Goal: Information Seeking & Learning: Learn about a topic

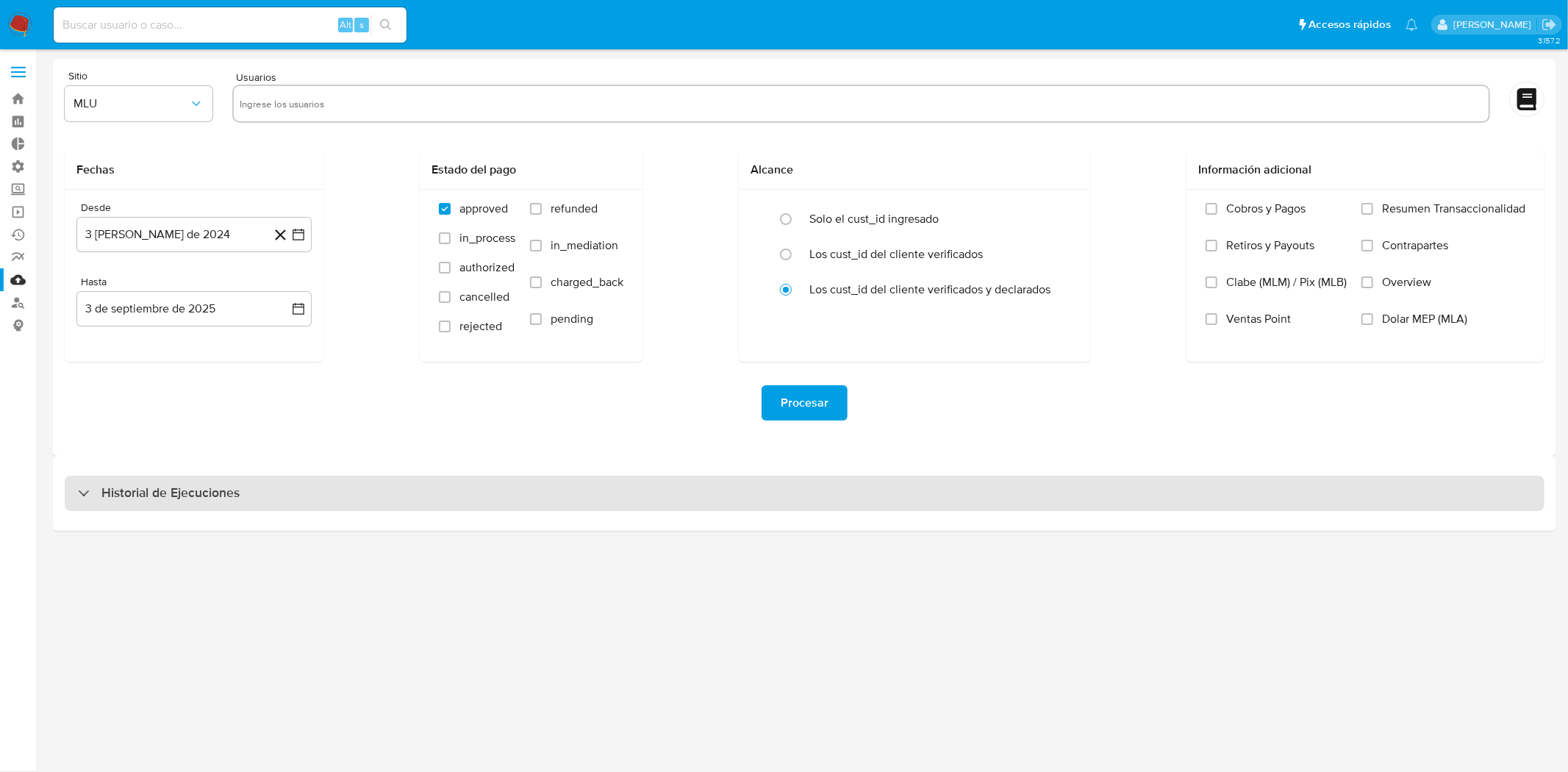
click at [312, 507] on div "Historial de Ejecuciones" at bounding box center [804, 493] width 1480 height 35
select select "10"
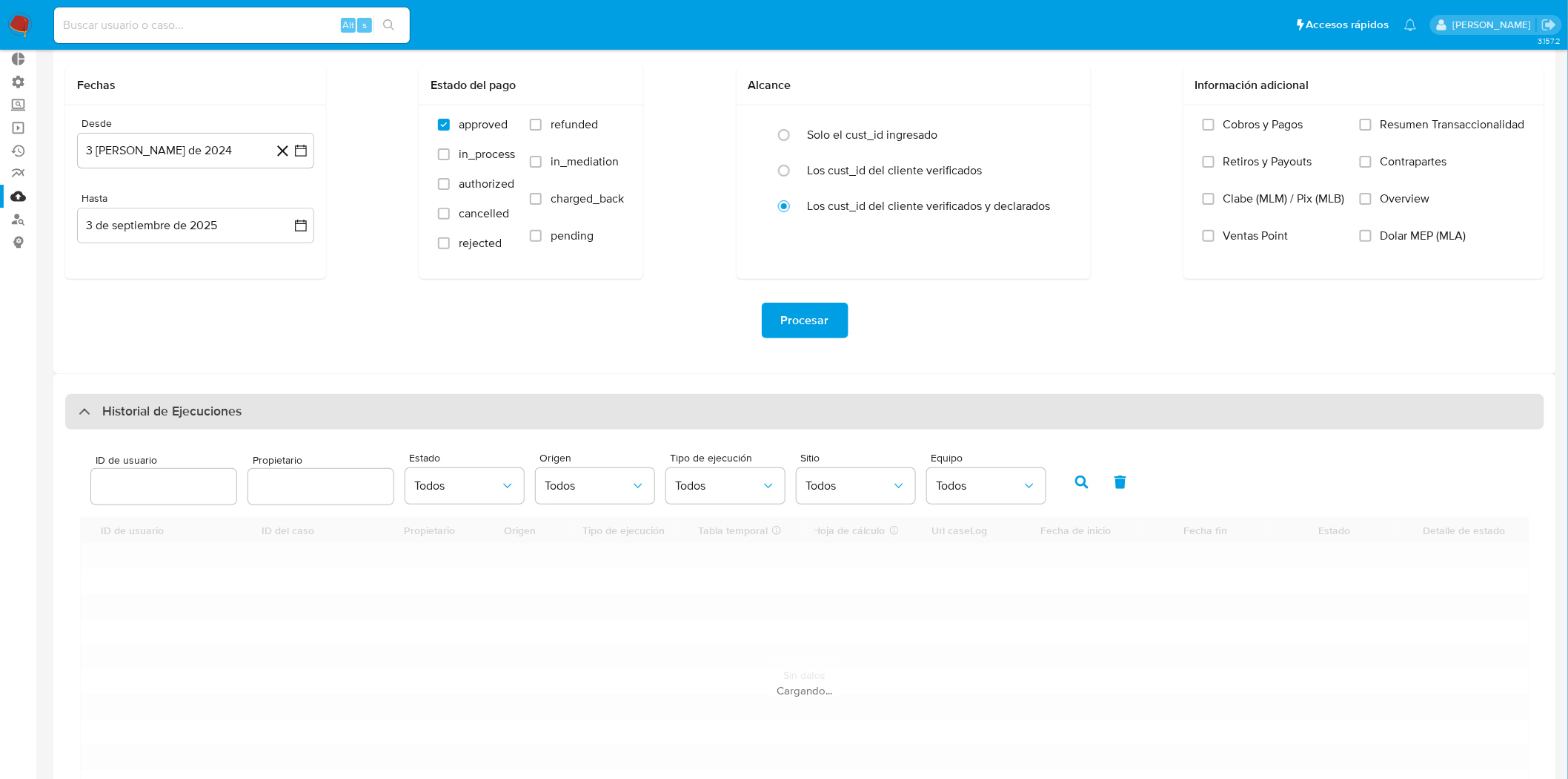
scroll to position [187, 0]
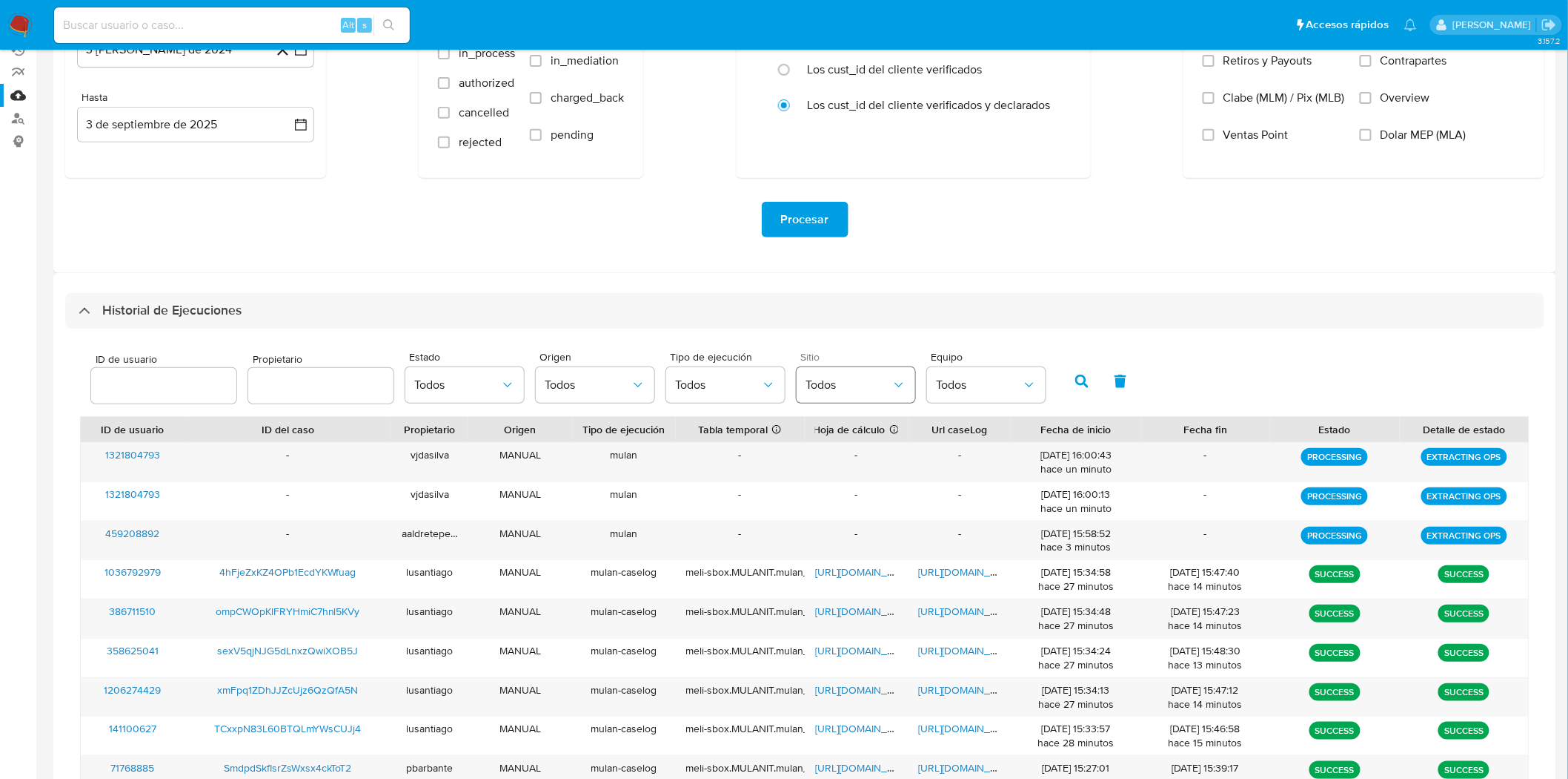
click at [865, 391] on span "Todos" at bounding box center [849, 384] width 86 height 15
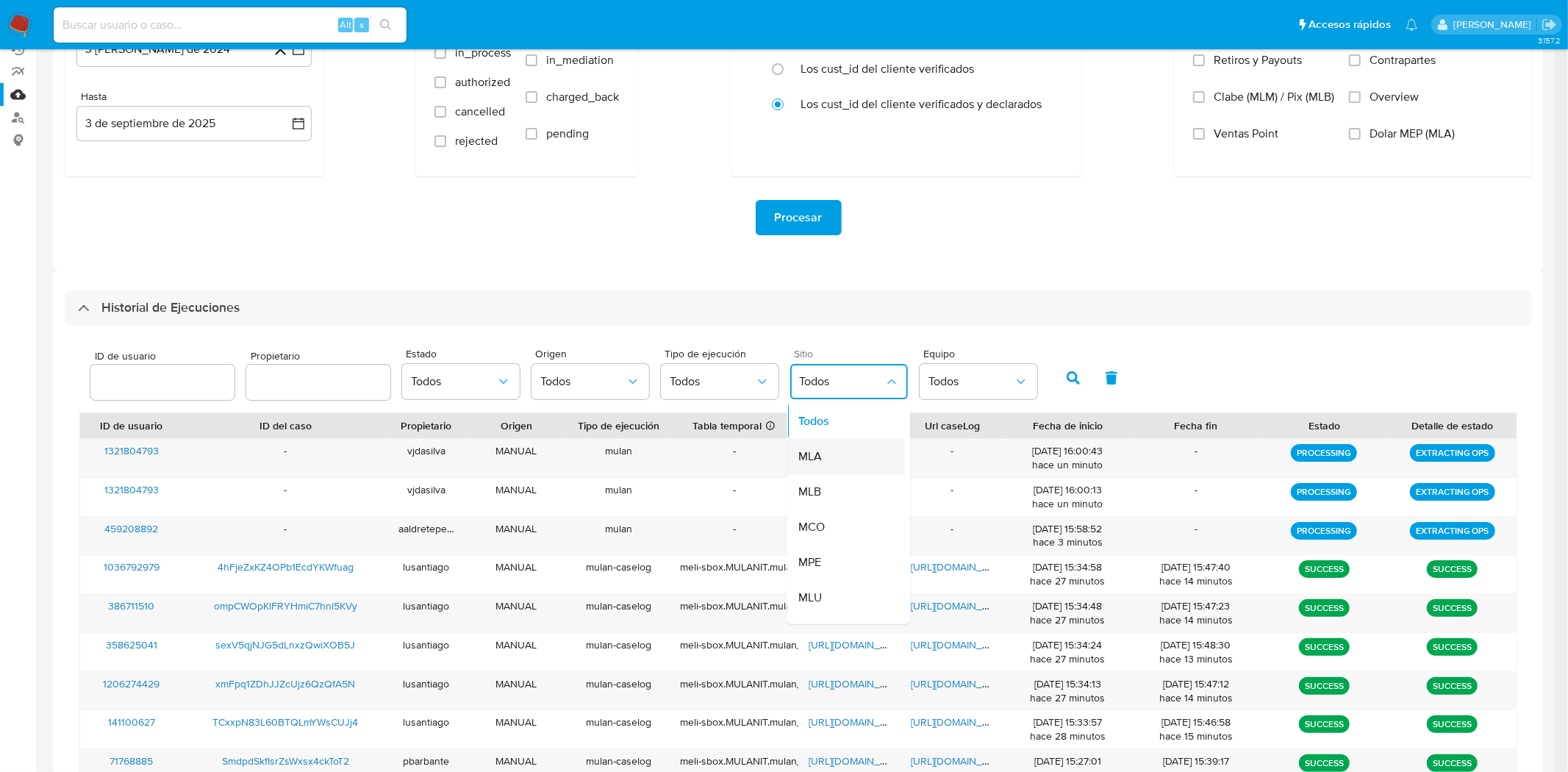
click at [848, 459] on div "MLA" at bounding box center [842, 456] width 85 height 35
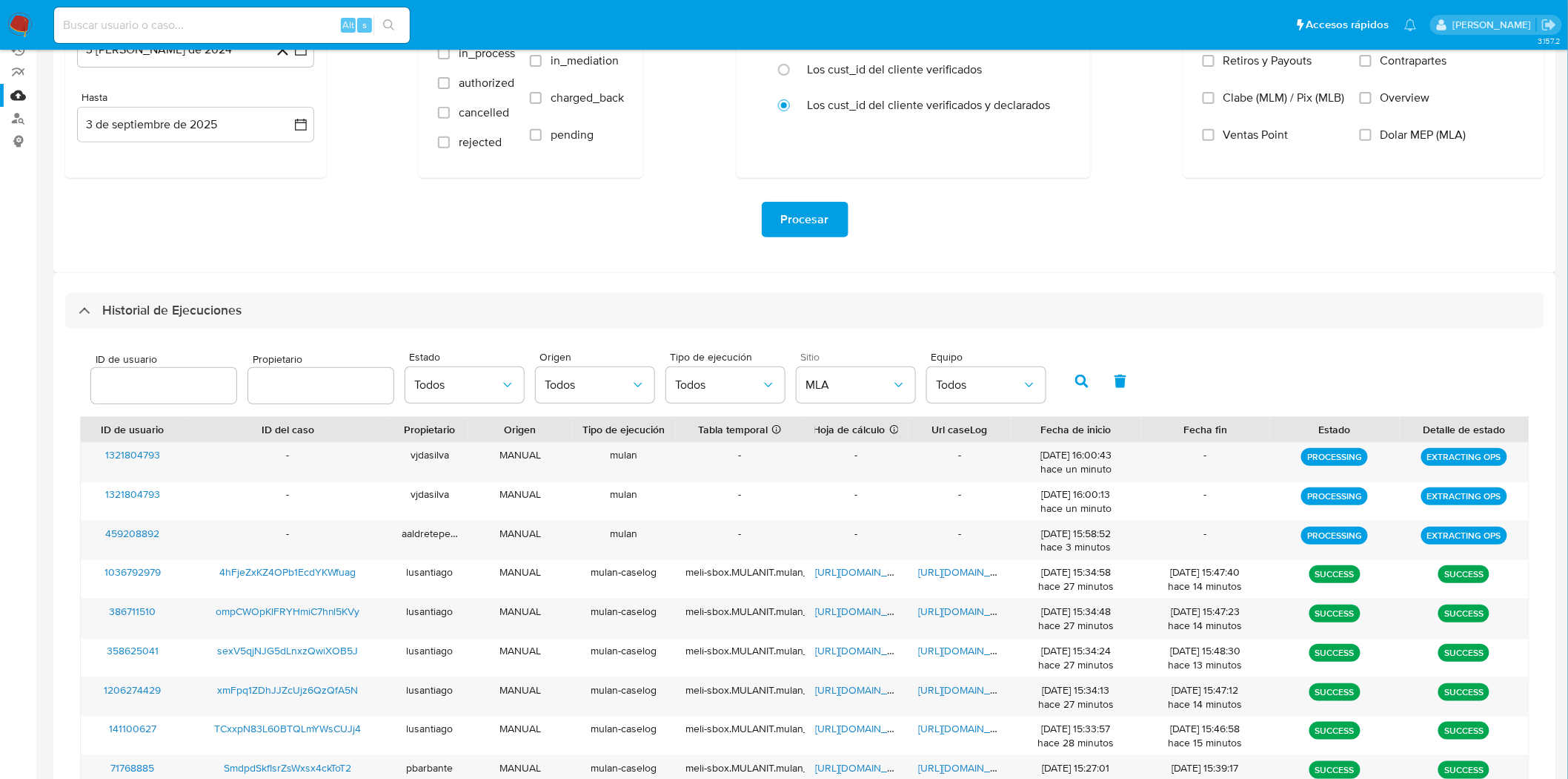
click at [1054, 393] on div "ID de usuario Propietario Estado Todos Origen Todos Tipo de ejecución Todos Sit…" at bounding box center [804, 380] width 1450 height 73
click at [1076, 387] on icon "button" at bounding box center [1082, 380] width 13 height 13
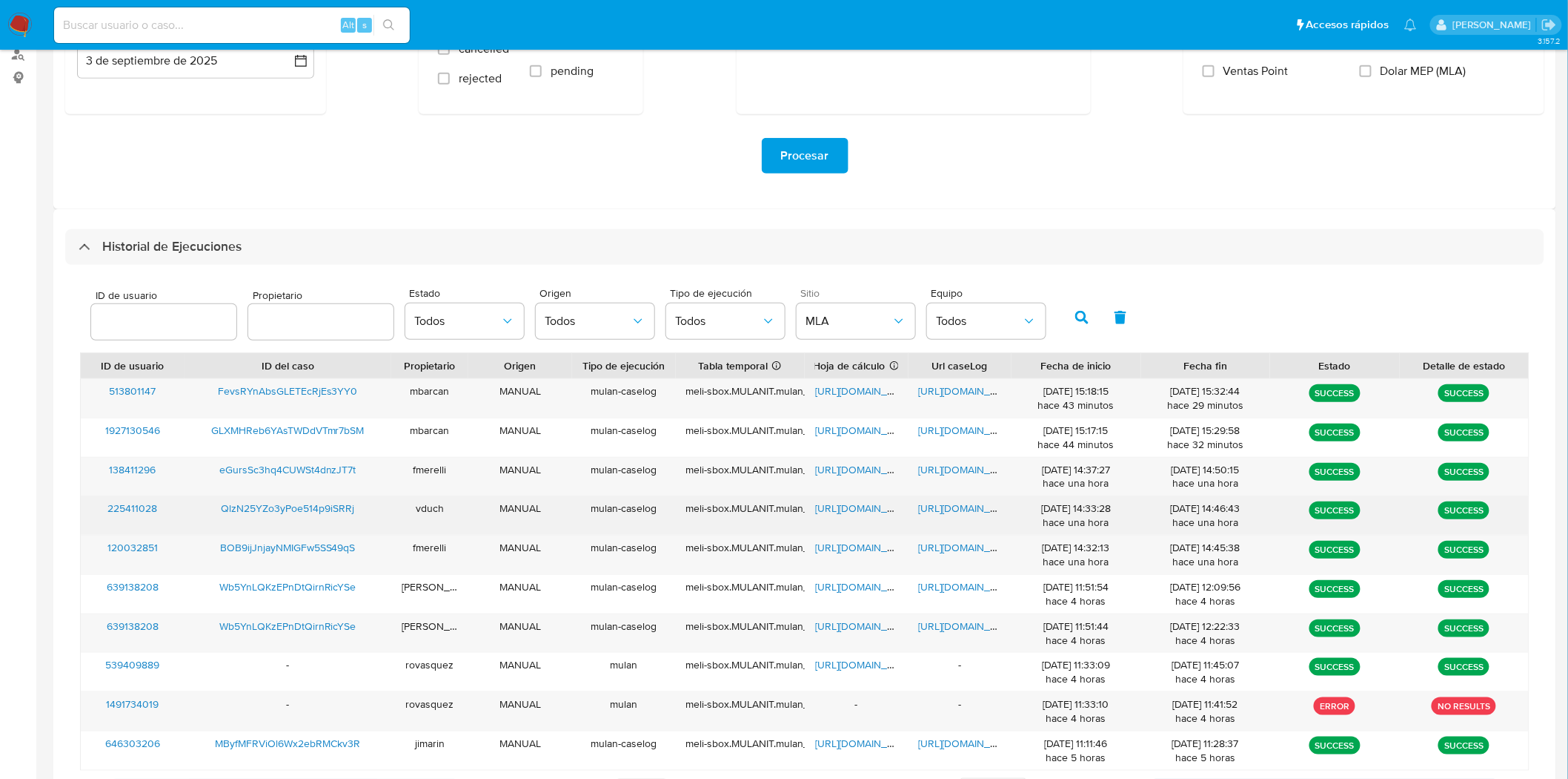
scroll to position [327, 0]
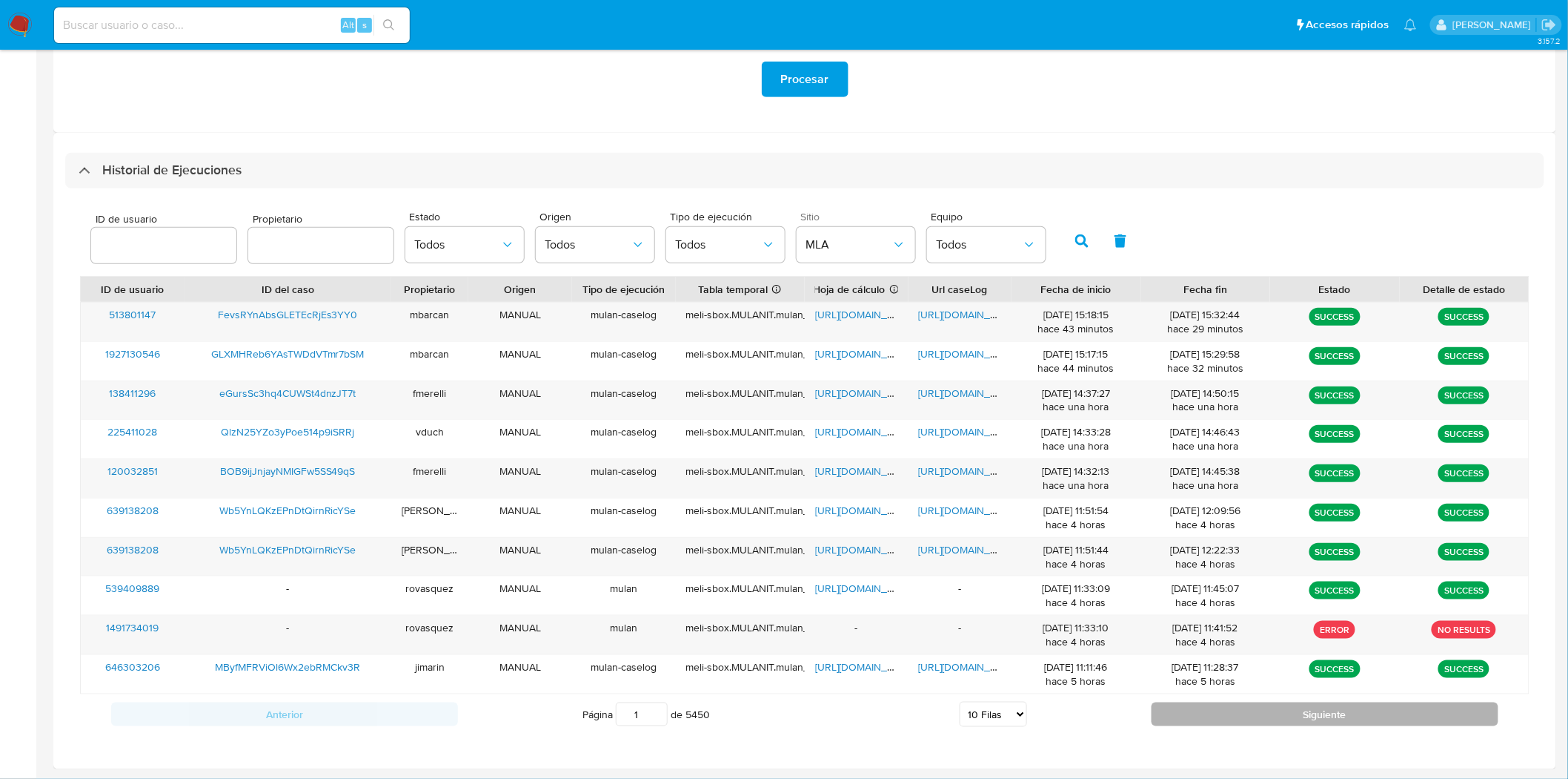
click at [1286, 710] on button "Siguiente" at bounding box center [1325, 714] width 347 height 23
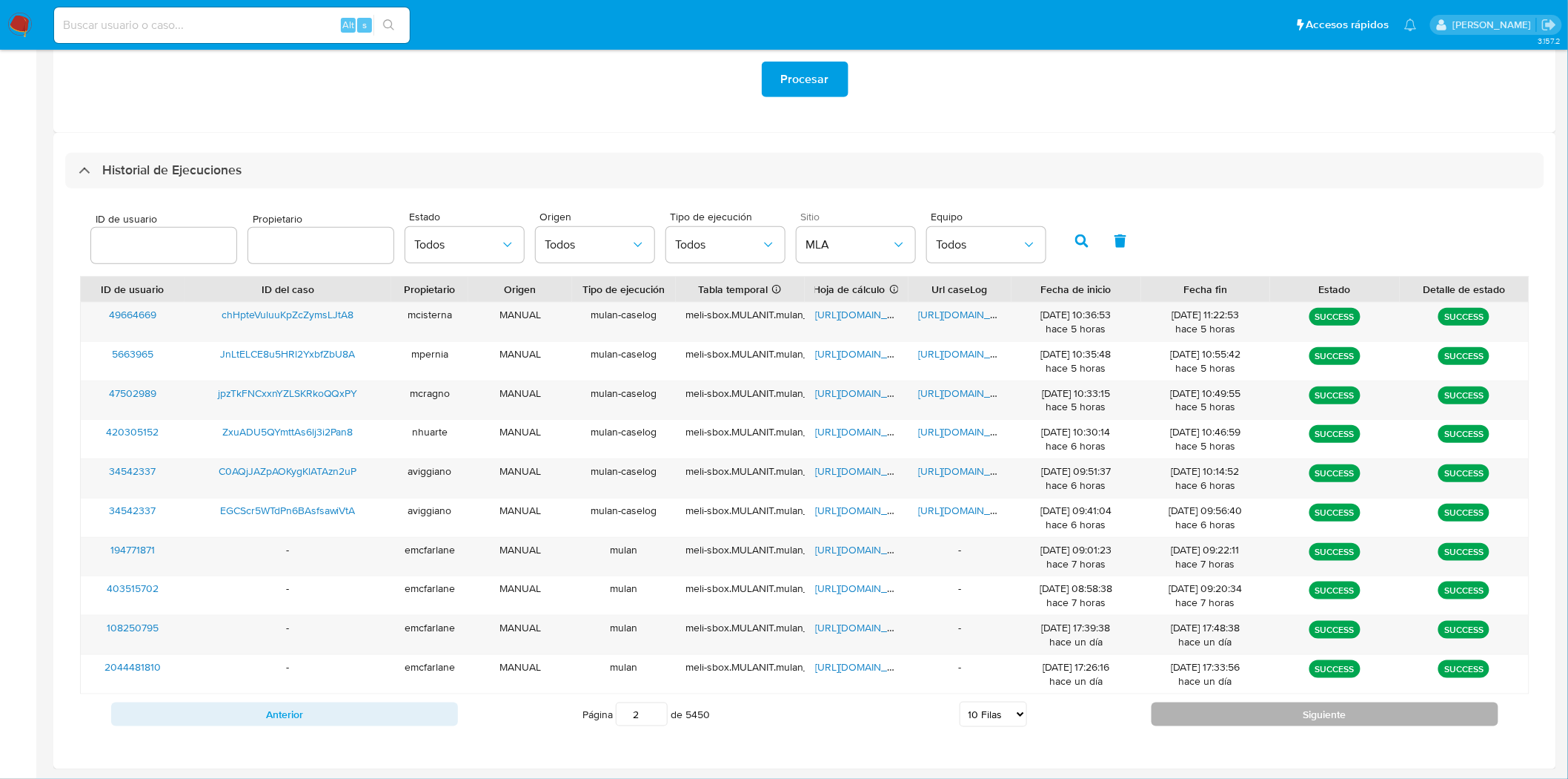
click at [1291, 713] on button "Siguiente" at bounding box center [1325, 714] width 347 height 23
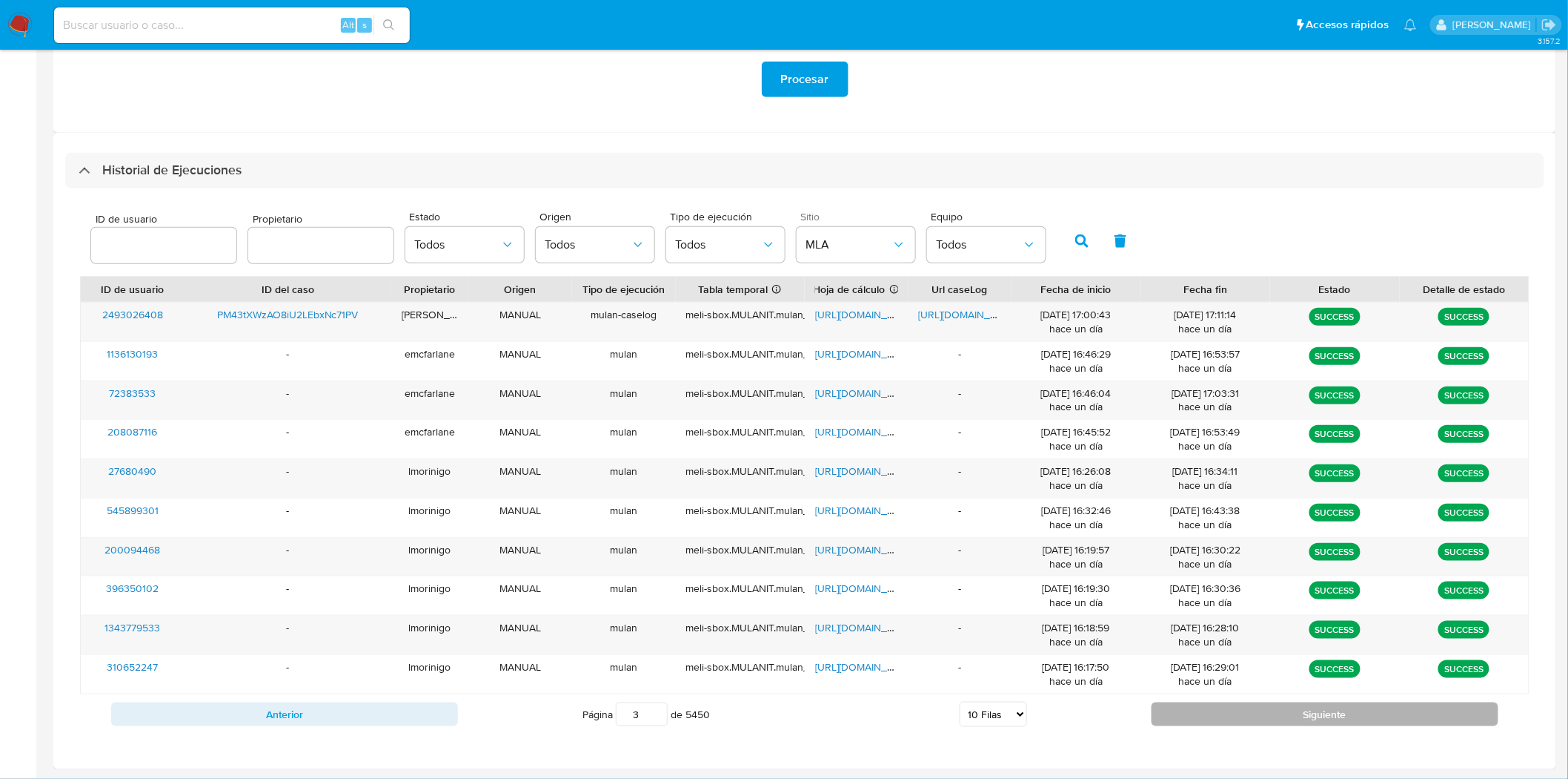
click at [1291, 713] on button "Siguiente" at bounding box center [1325, 714] width 347 height 23
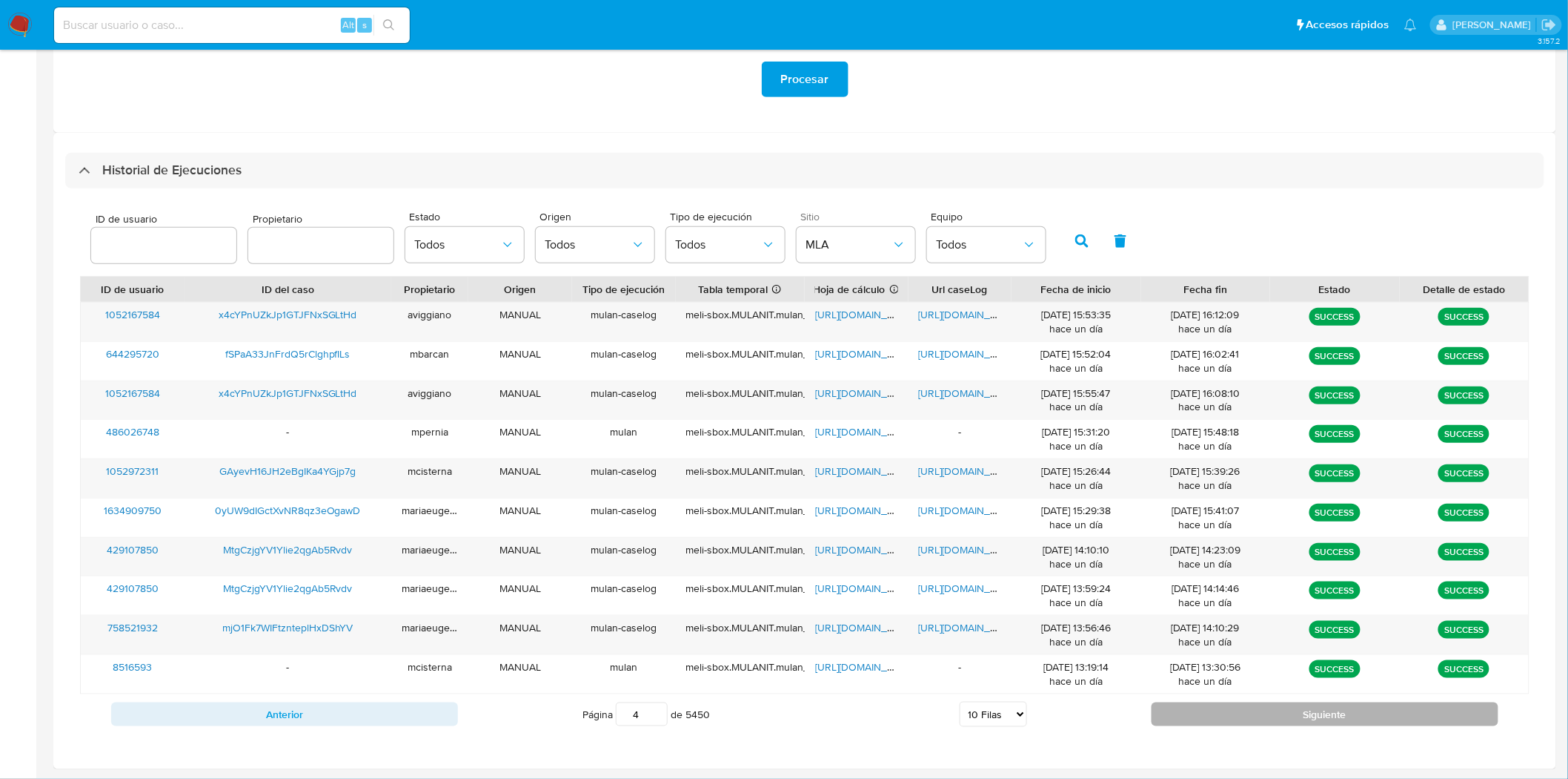
click at [1291, 713] on button "Siguiente" at bounding box center [1325, 714] width 347 height 23
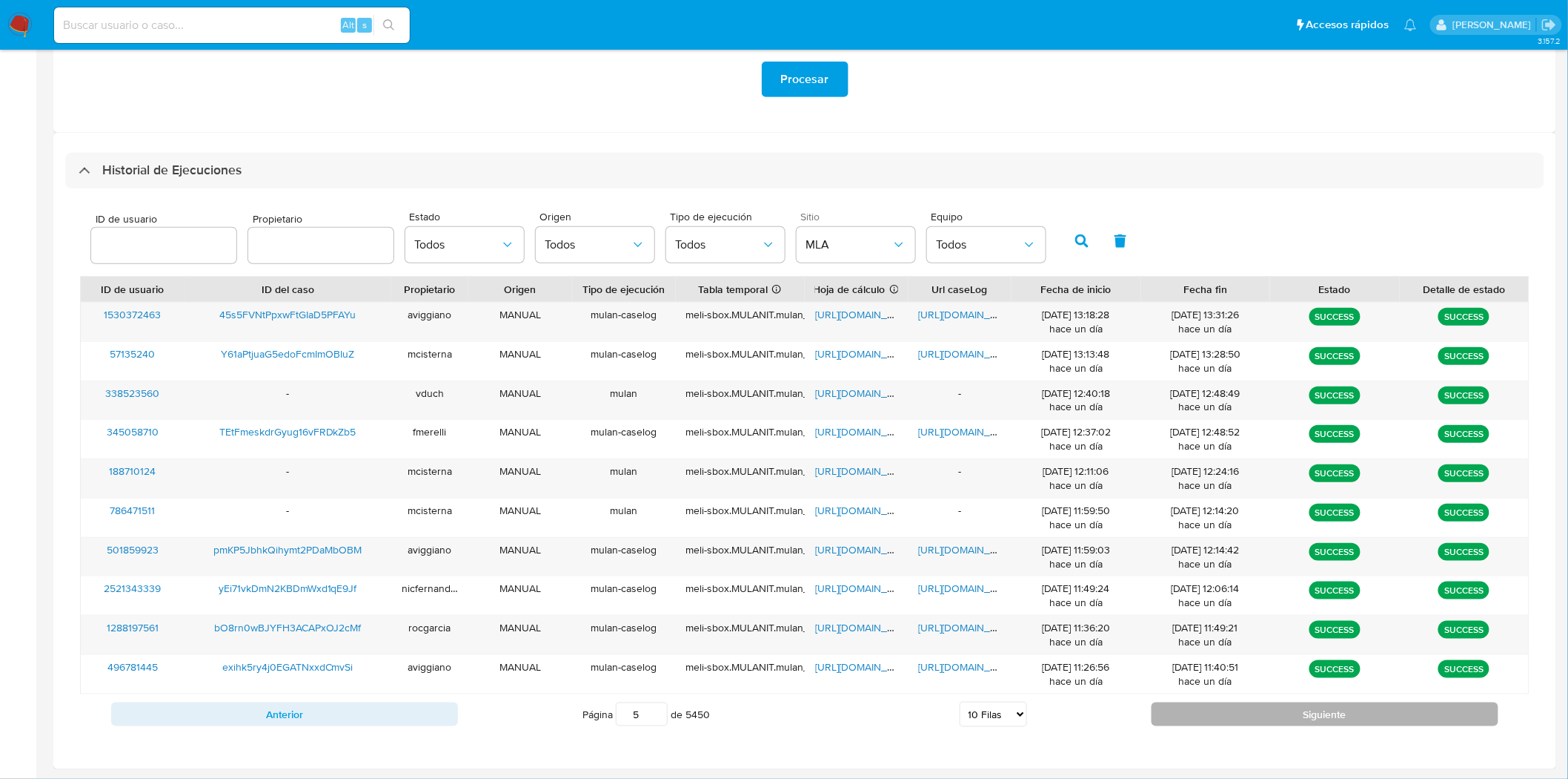
click at [1291, 713] on button "Siguiente" at bounding box center [1325, 714] width 347 height 23
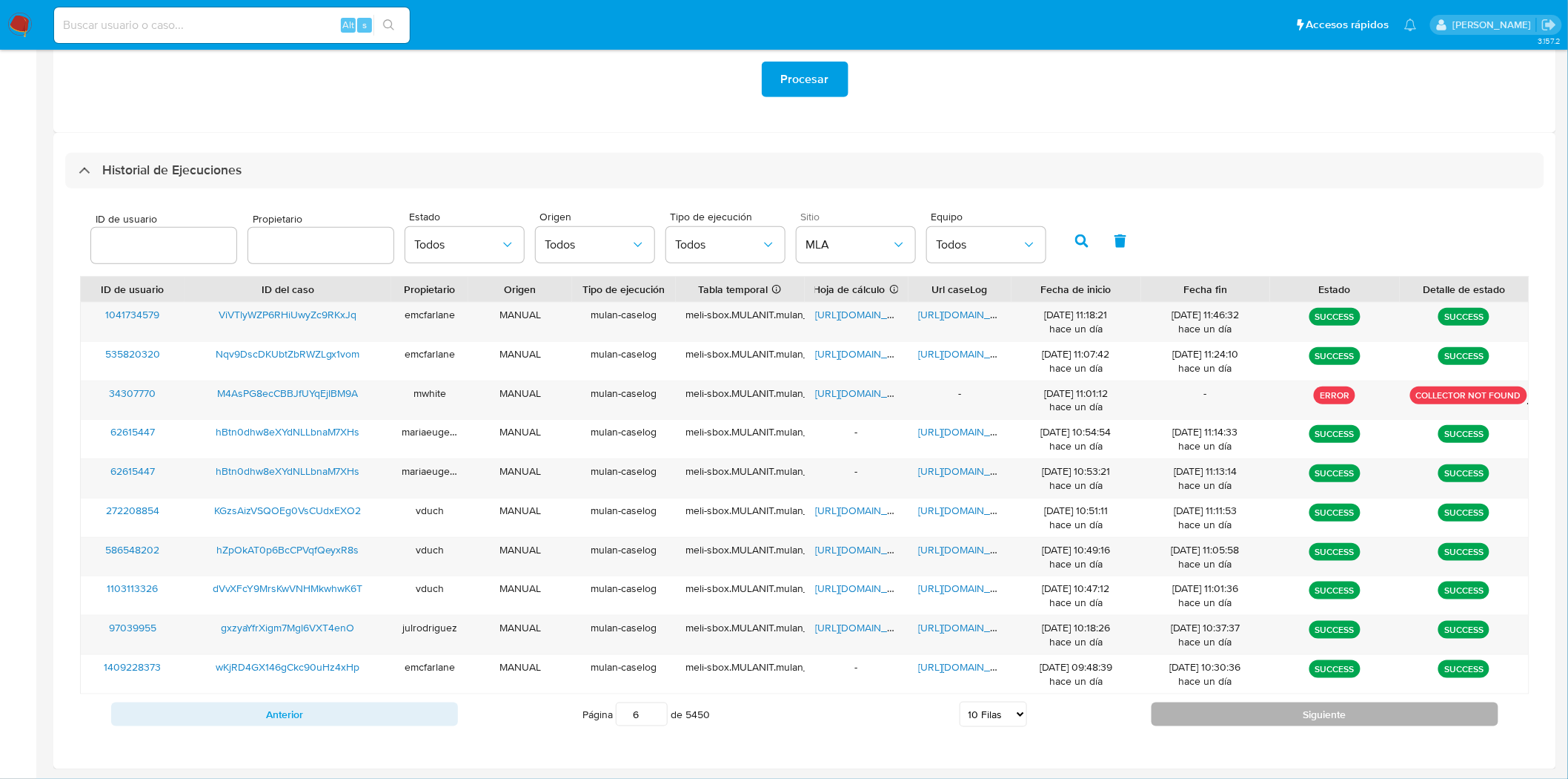
click at [1291, 713] on button "Siguiente" at bounding box center [1325, 714] width 347 height 23
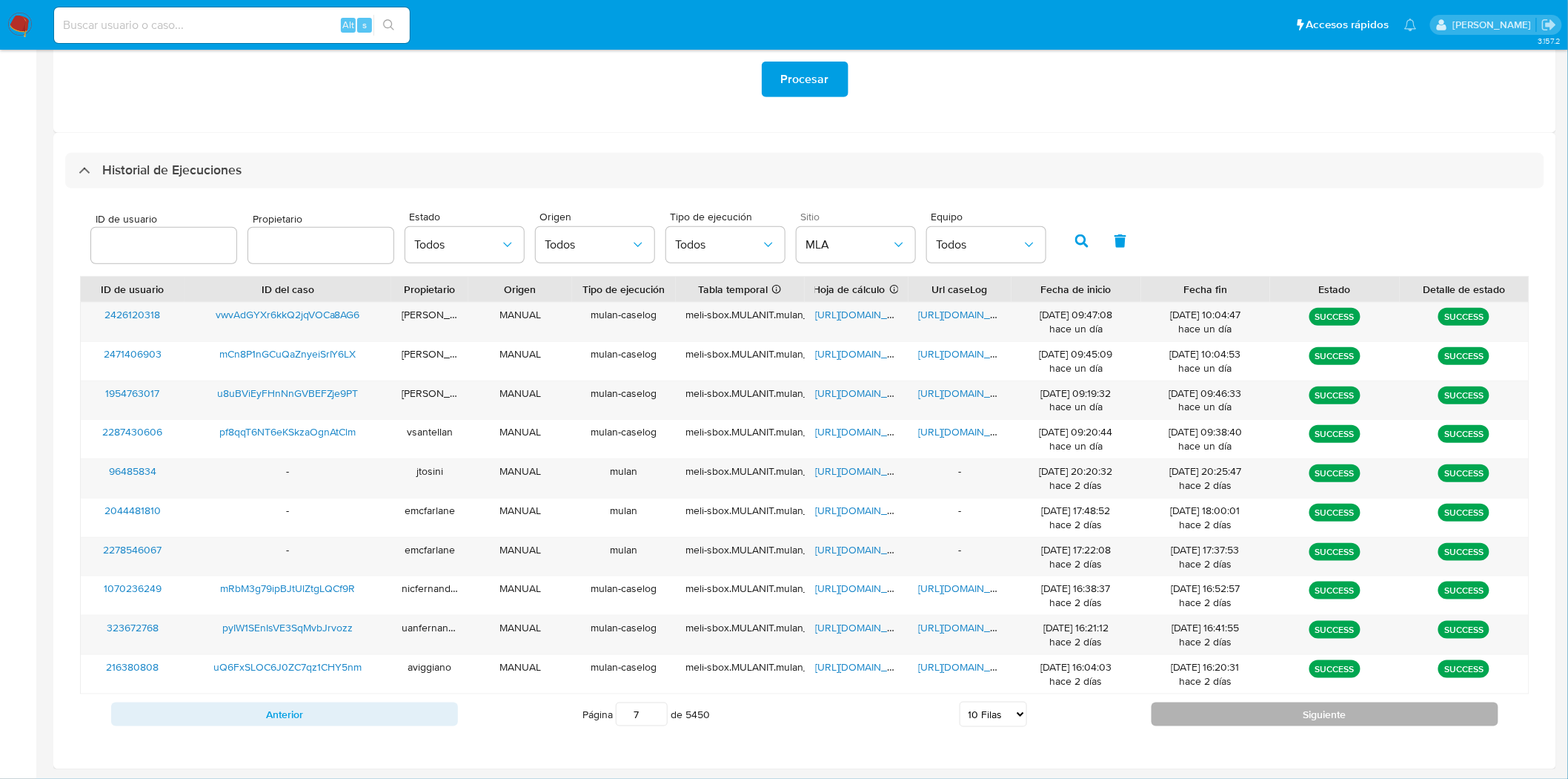
click at [1291, 713] on button "Siguiente" at bounding box center [1325, 714] width 347 height 23
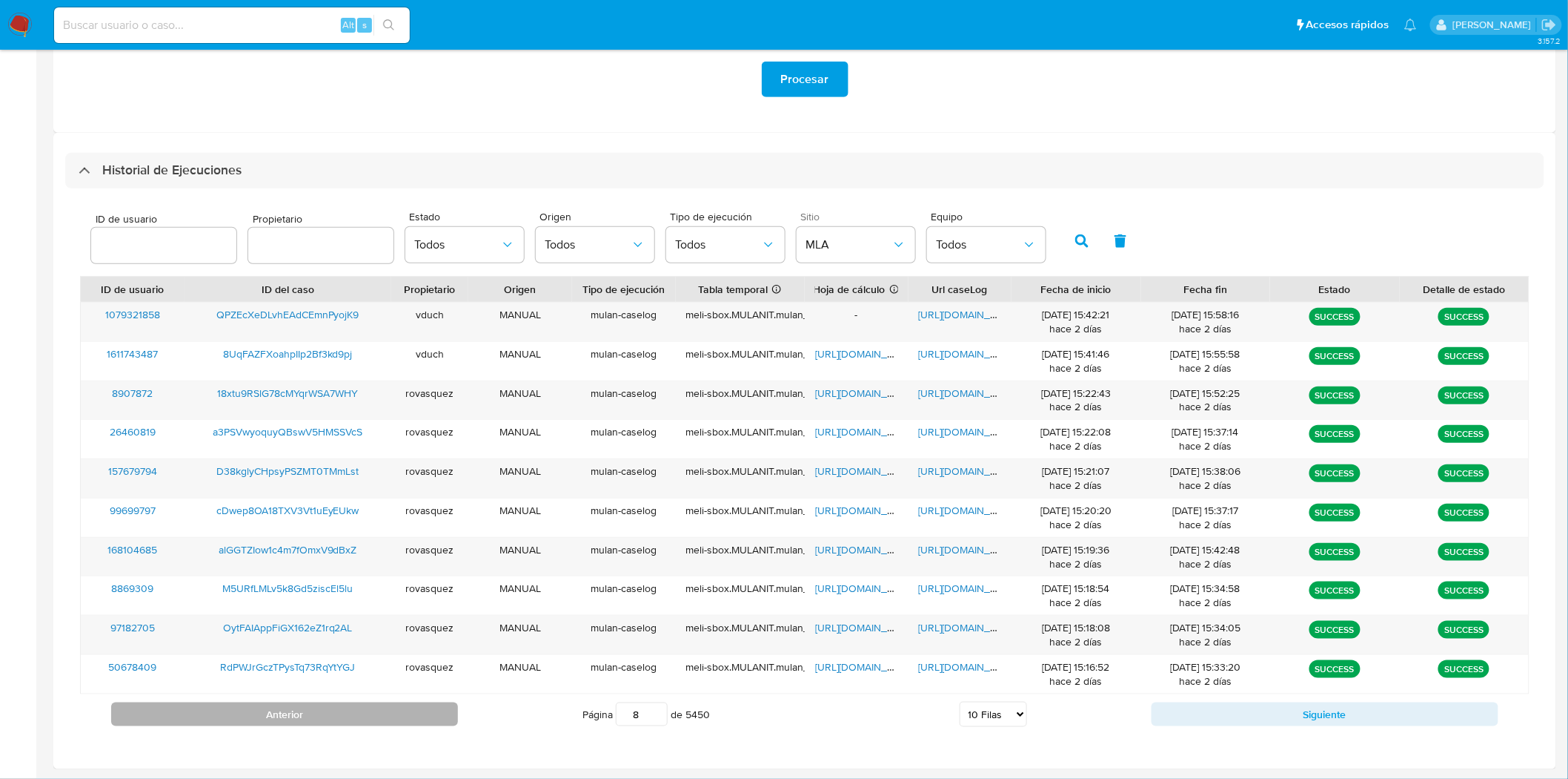
click at [415, 709] on button "Anterior" at bounding box center [284, 714] width 347 height 23
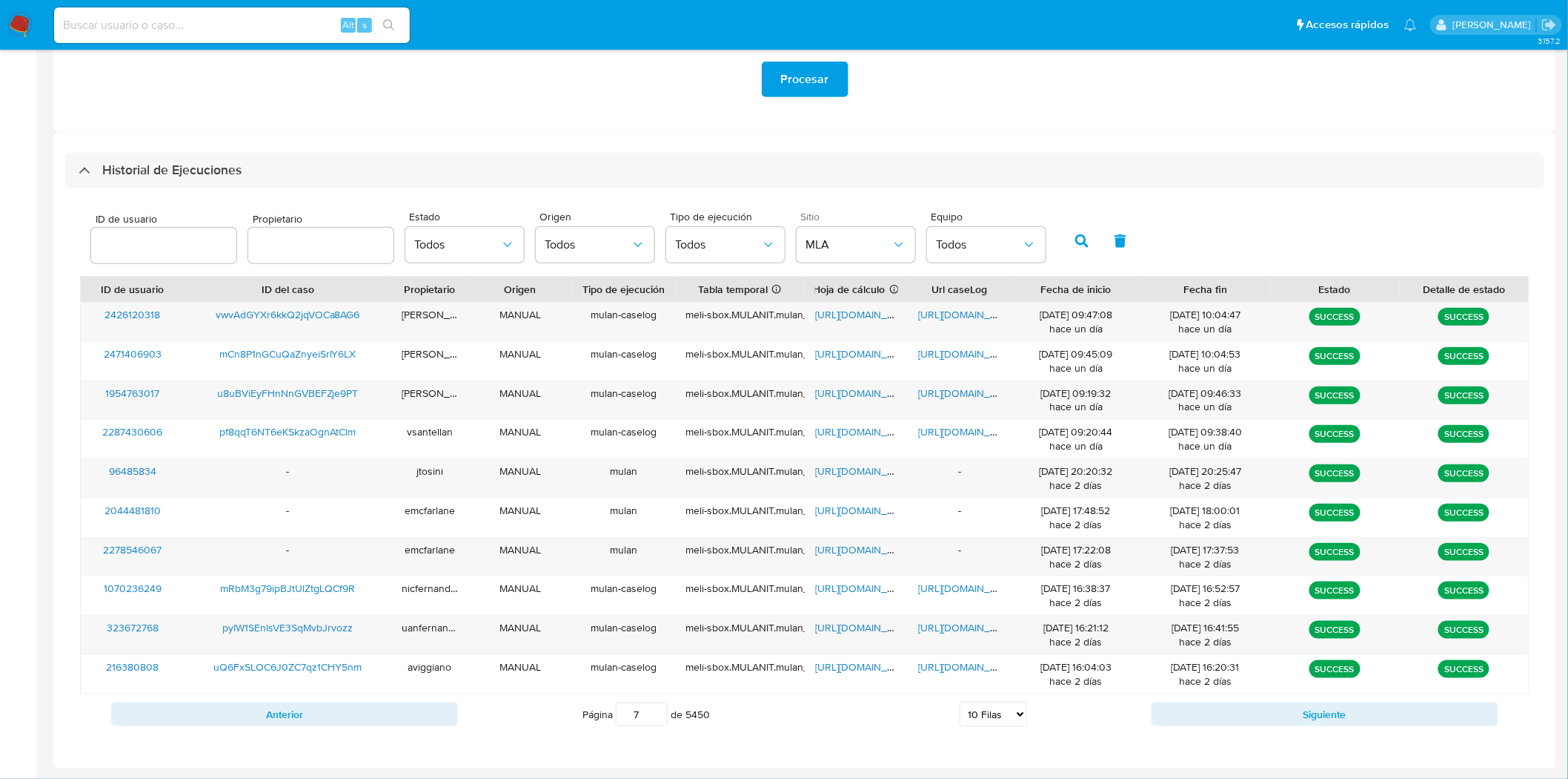
click at [415, 706] on button "Anterior" at bounding box center [284, 714] width 347 height 23
type input "6"
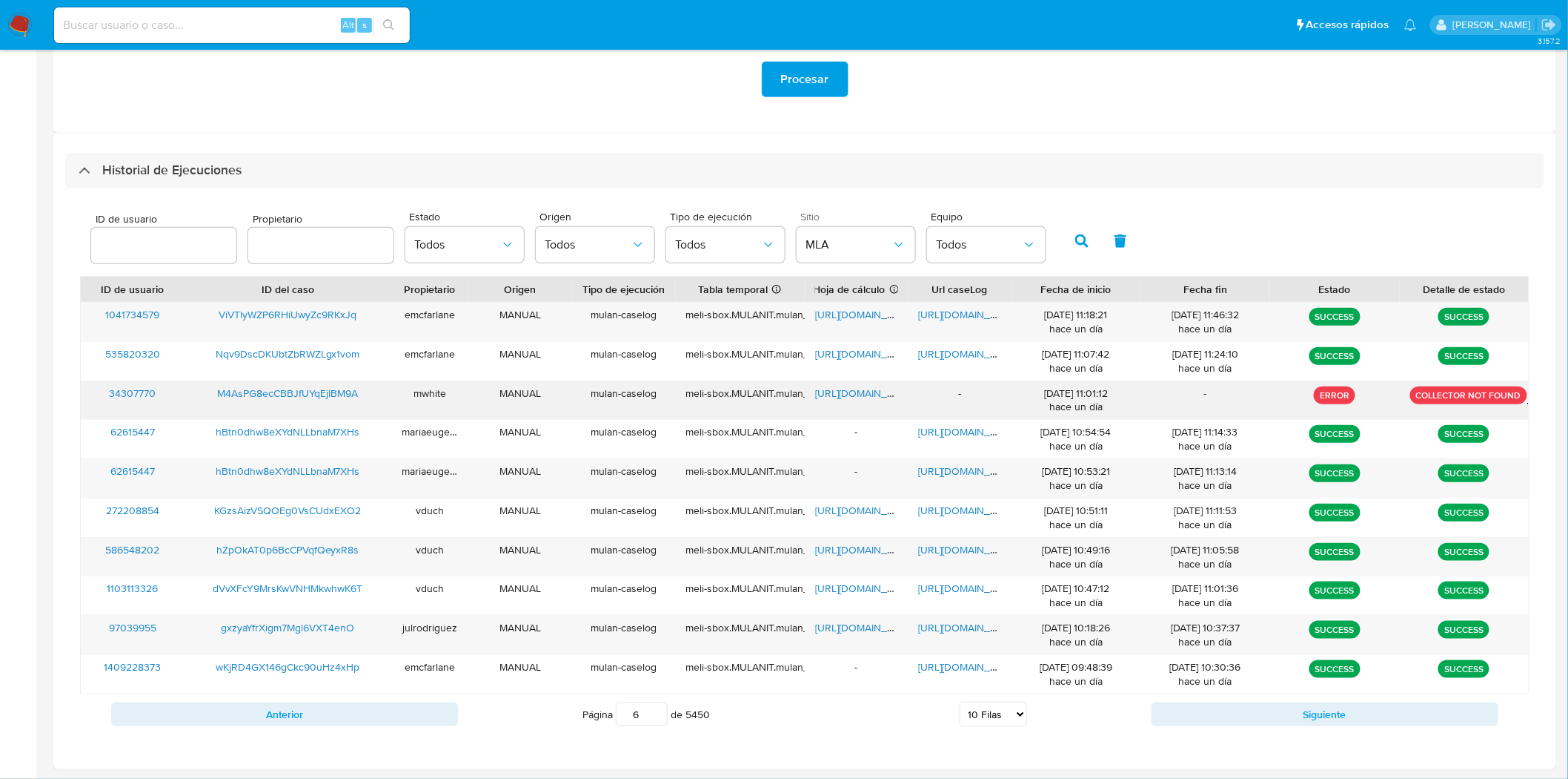
click at [293, 393] on span "M4AsPG8ecCBBJfUYqEjIBM9A" at bounding box center [288, 393] width 141 height 15
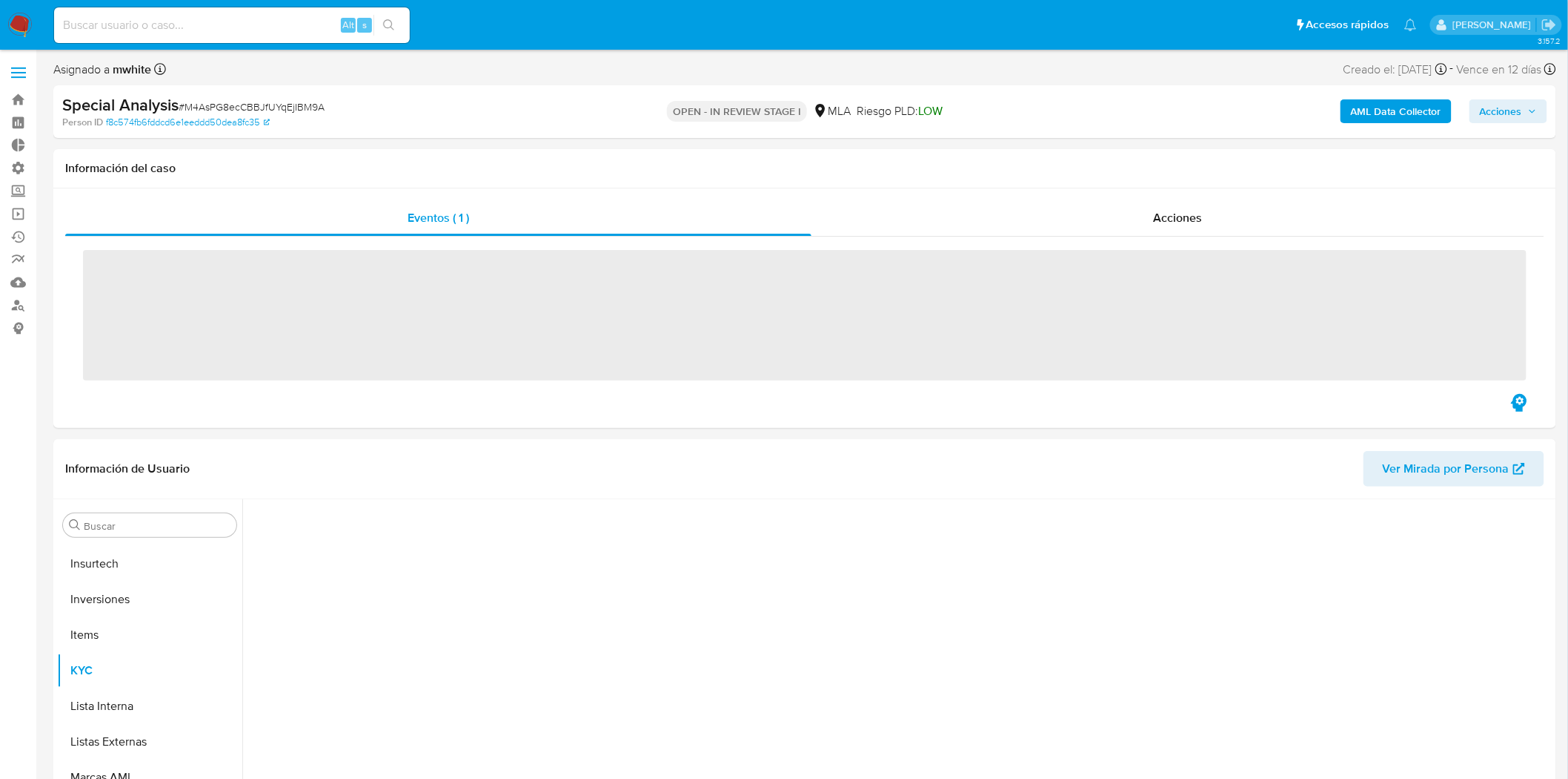
scroll to position [697, 0]
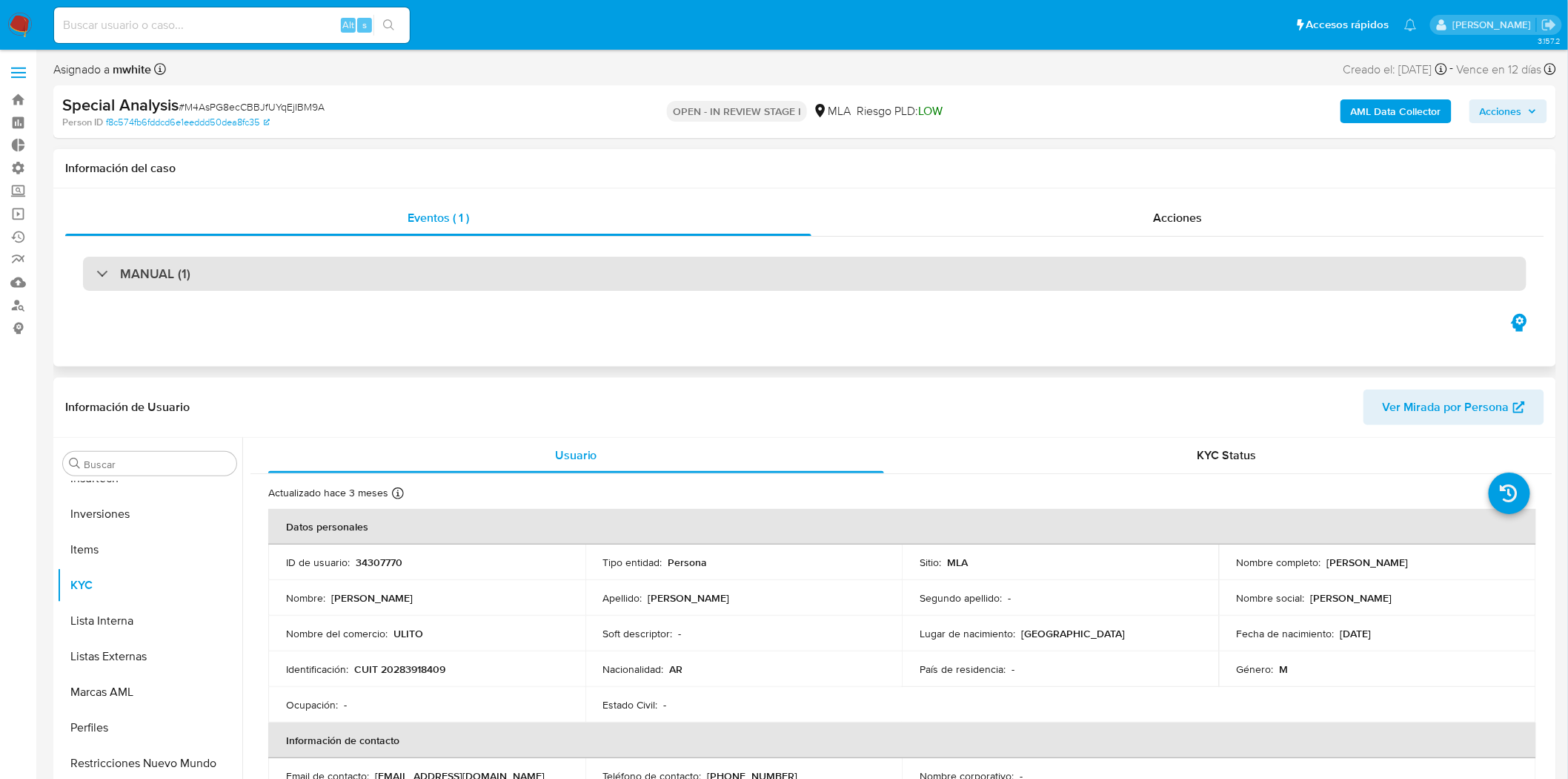
select select "10"
click at [430, 277] on div "MANUAL (1)" at bounding box center [804, 274] width 1444 height 34
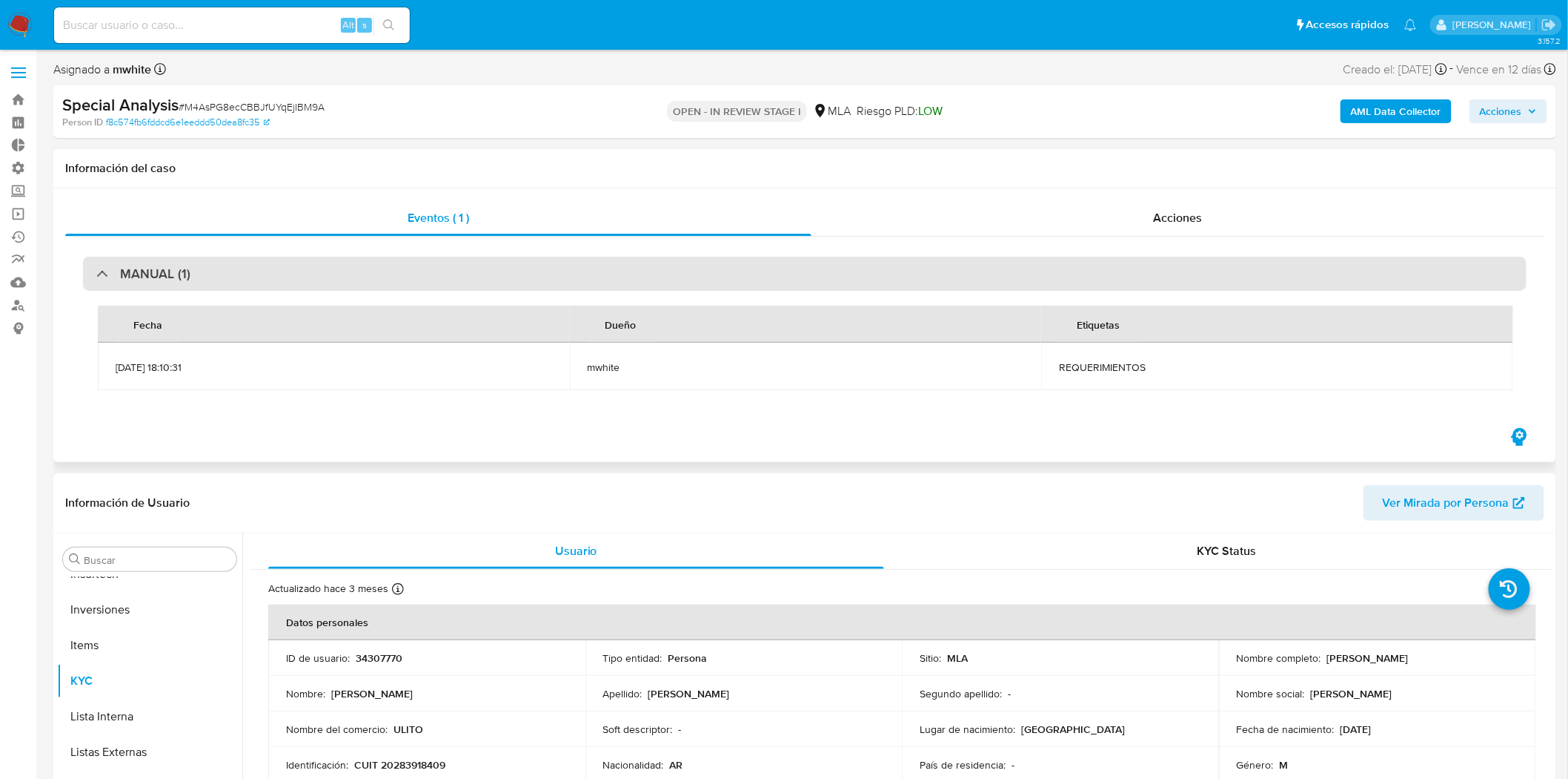
click at [430, 277] on div "MANUAL (1)" at bounding box center [804, 274] width 1444 height 34
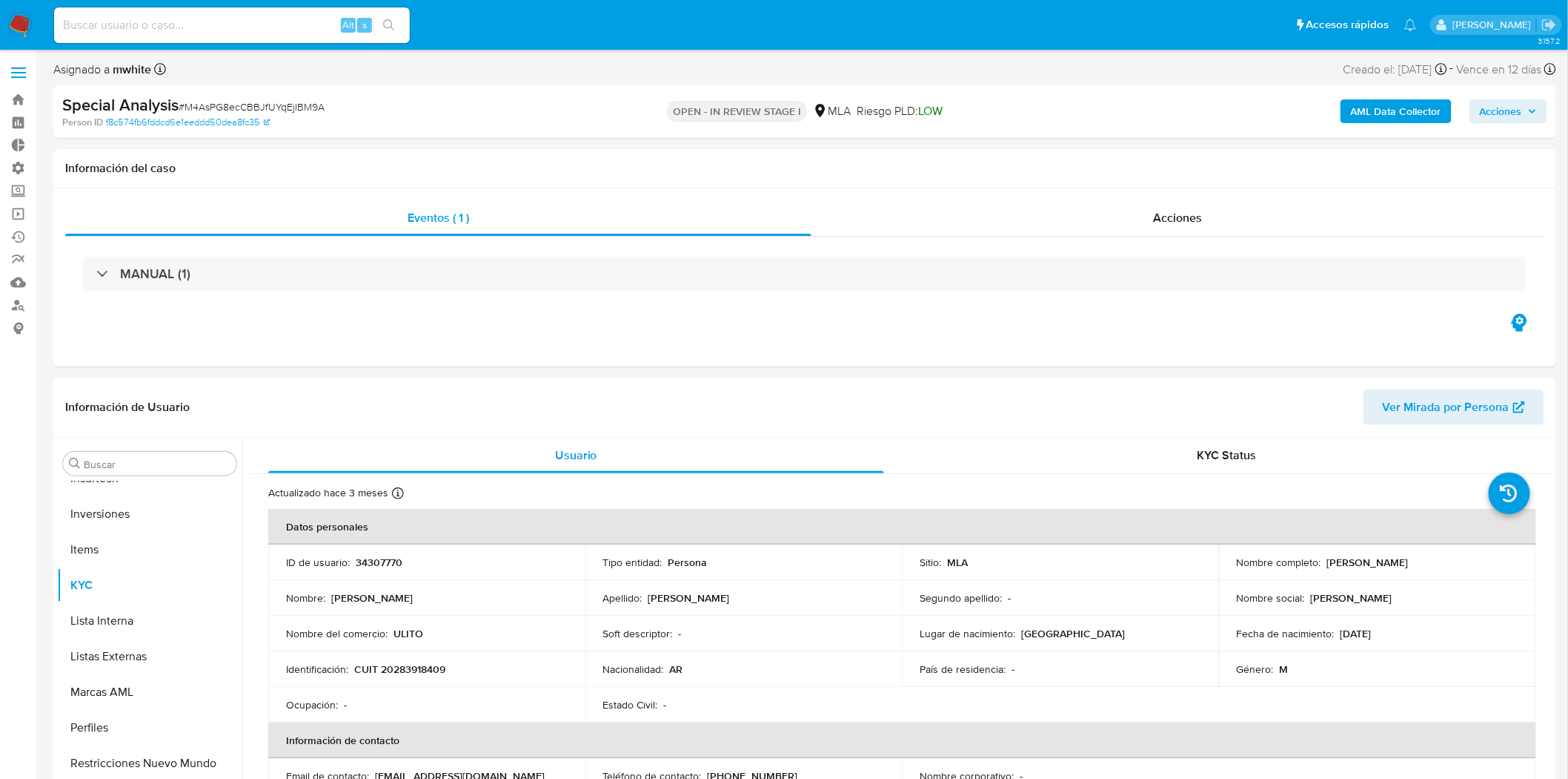
click at [1401, 107] on b "AML Data Collector" at bounding box center [1397, 111] width 91 height 23
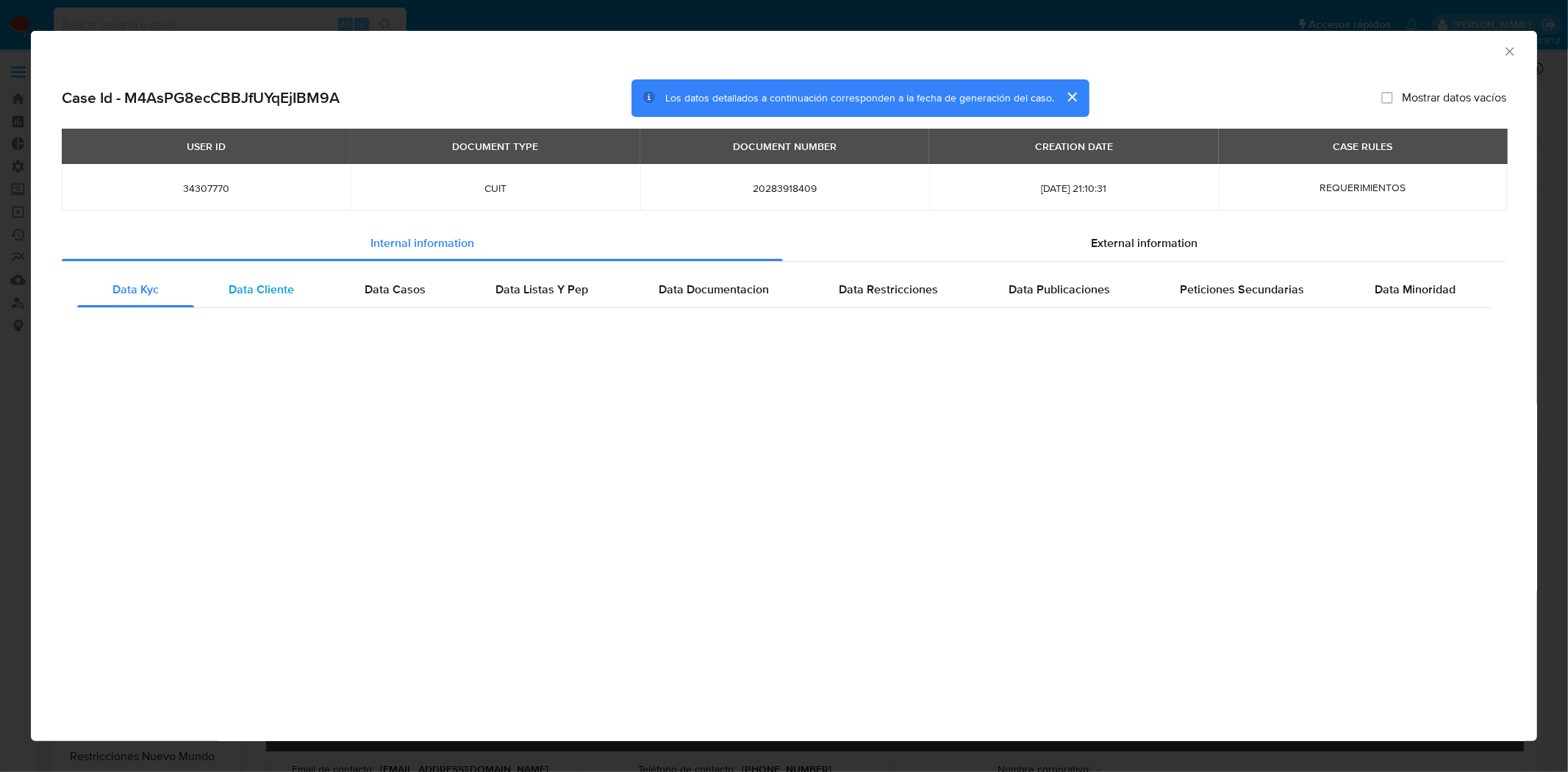
click at [310, 279] on div "Data Cliente" at bounding box center [261, 289] width 136 height 35
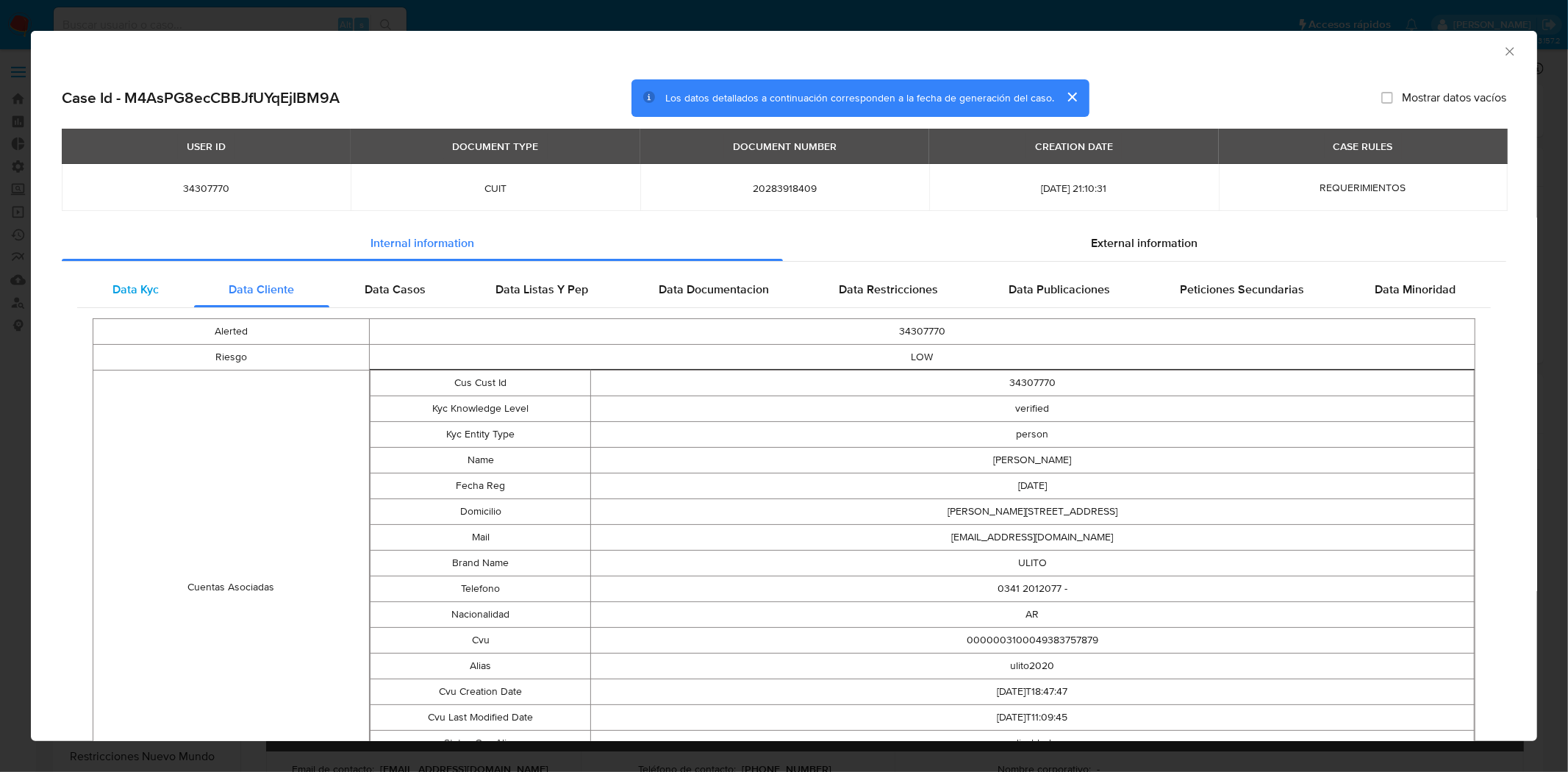
click at [126, 303] on div "Data Kyc" at bounding box center [135, 289] width 117 height 35
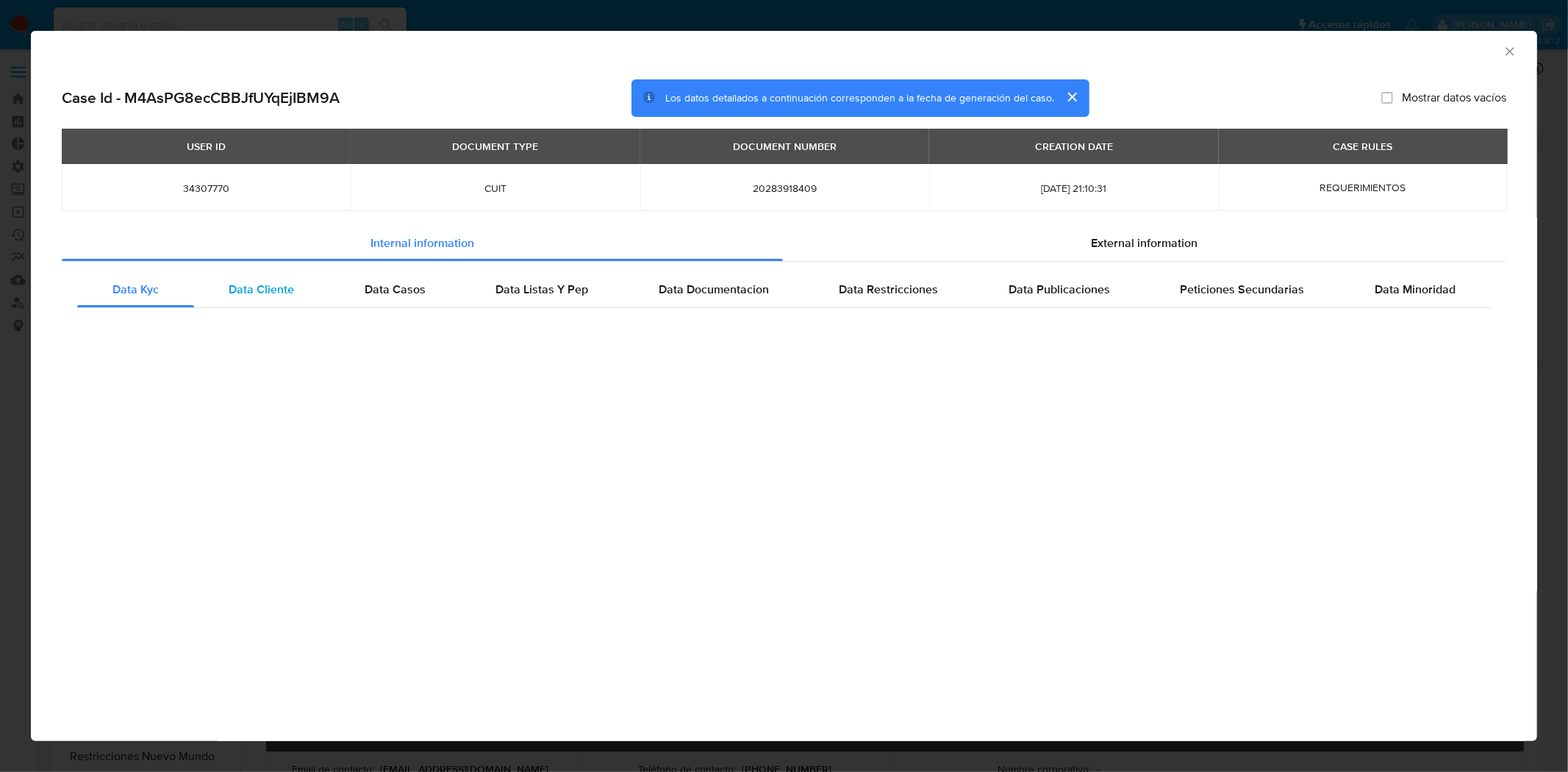
click at [211, 296] on div "Data Cliente" at bounding box center [261, 289] width 136 height 35
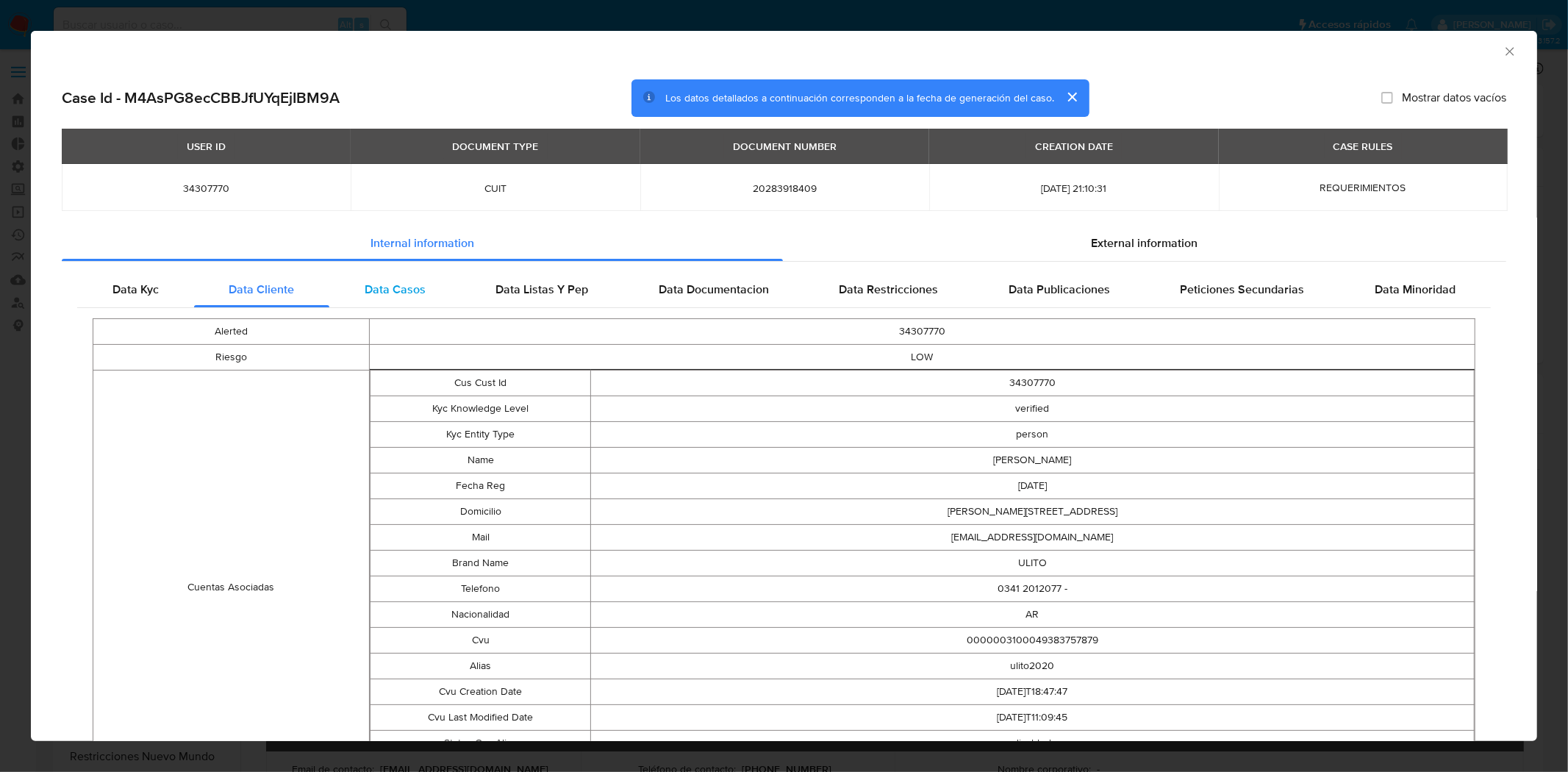
click at [414, 304] on div "Data Casos" at bounding box center [395, 289] width 132 height 35
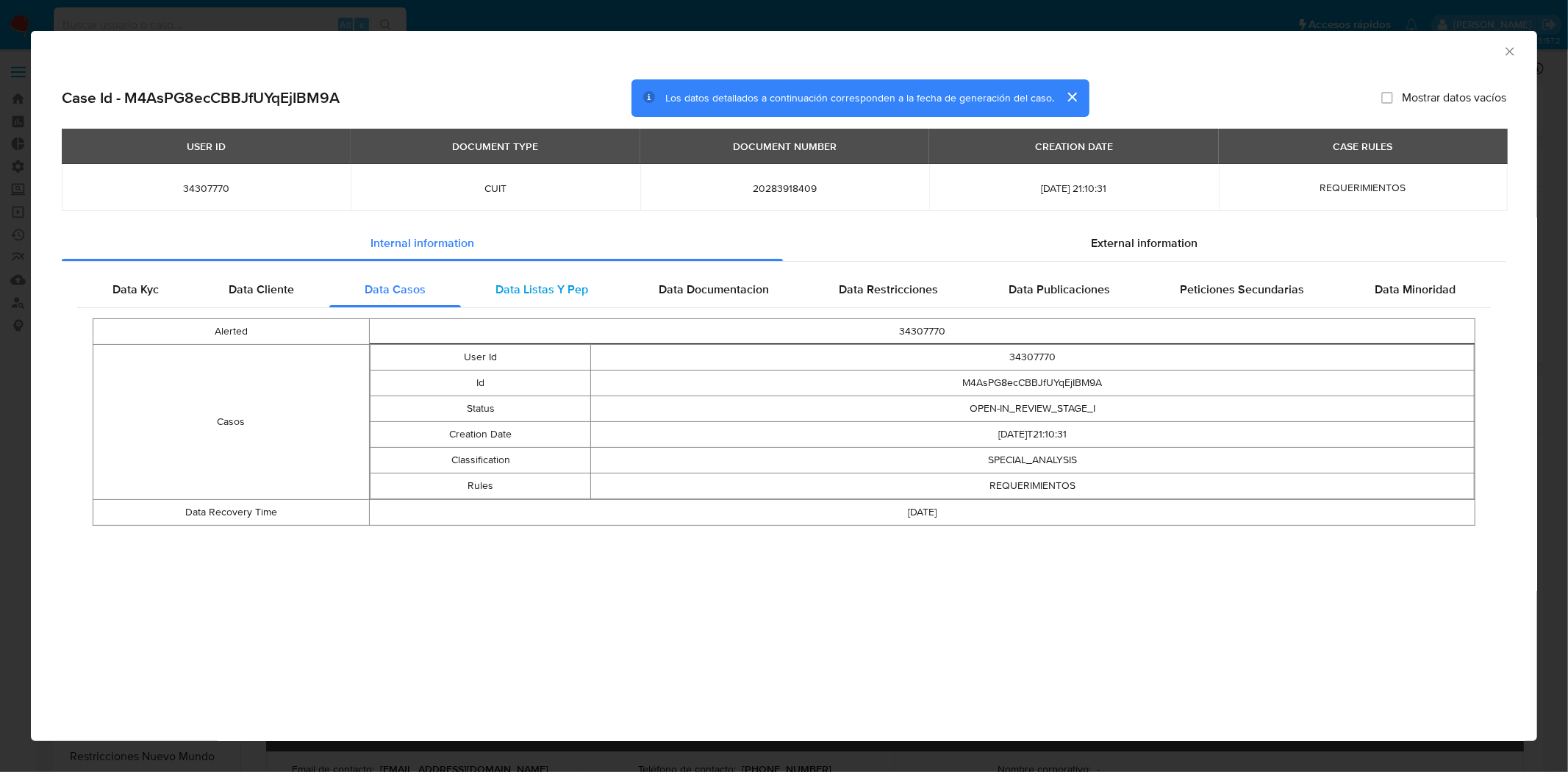
click at [541, 299] on div "Data Listas Y Pep" at bounding box center [542, 289] width 163 height 35
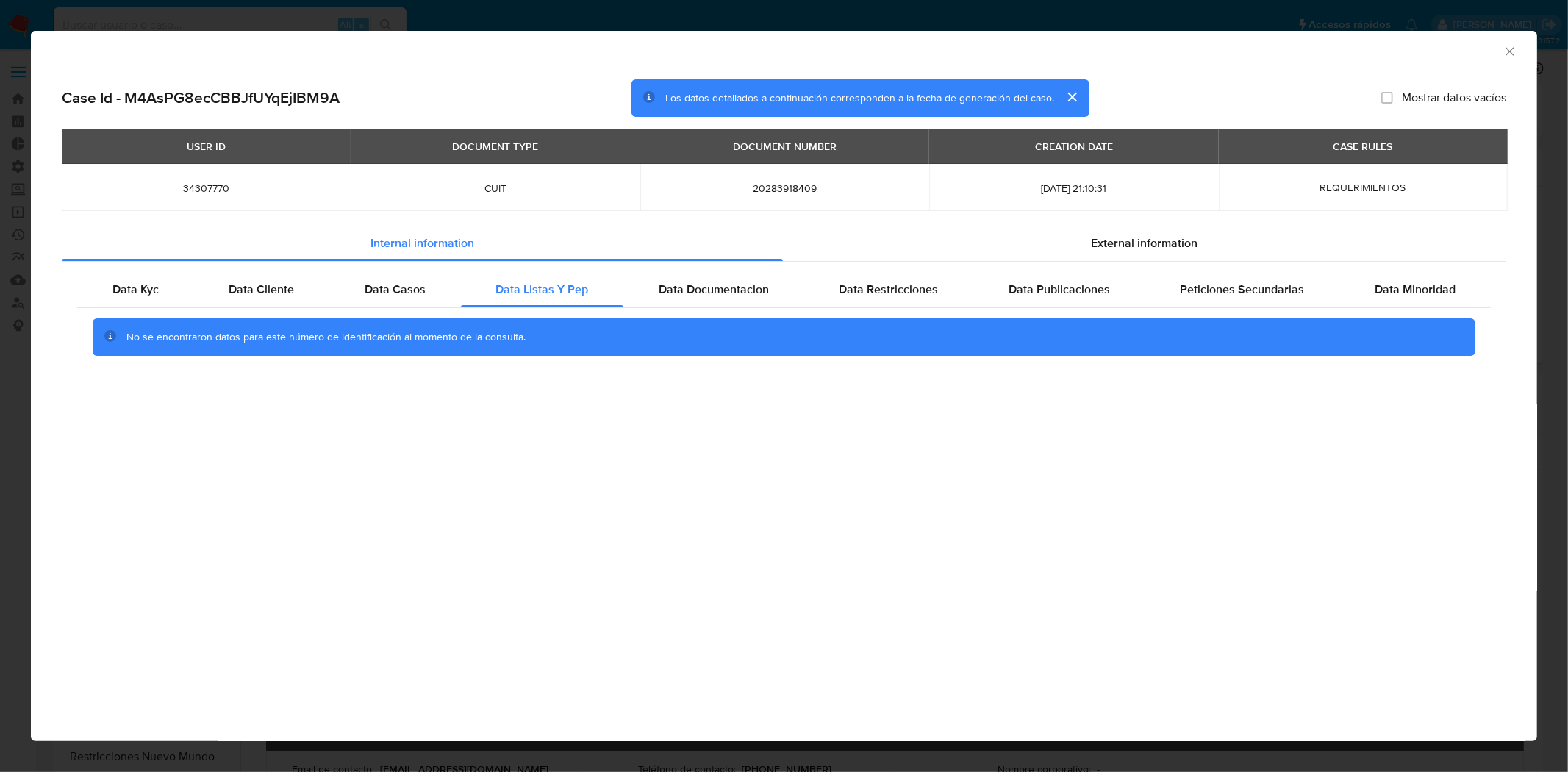
click at [1514, 57] on icon "Cerrar ventana" at bounding box center [1509, 51] width 15 height 15
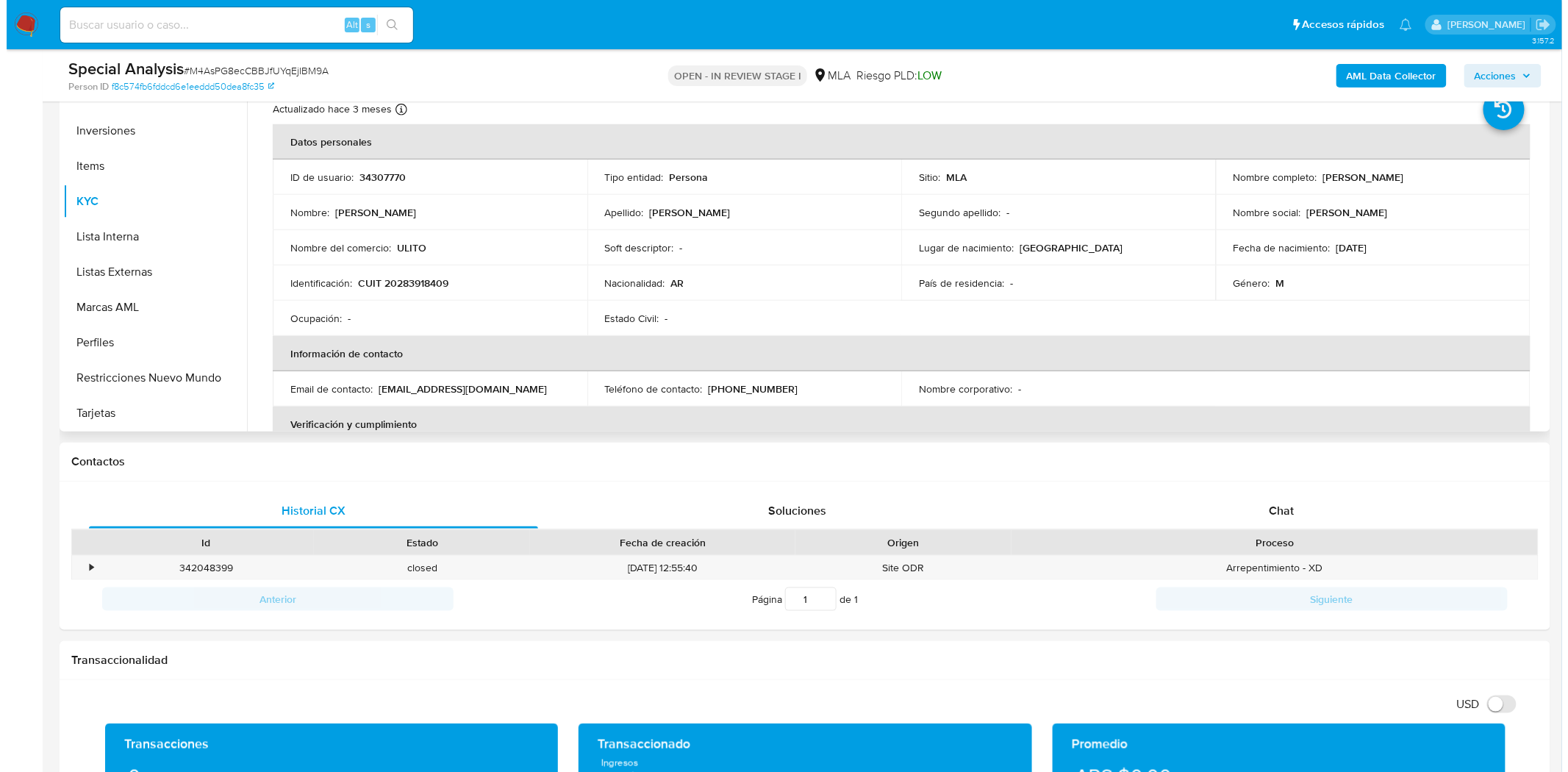
scroll to position [0, 0]
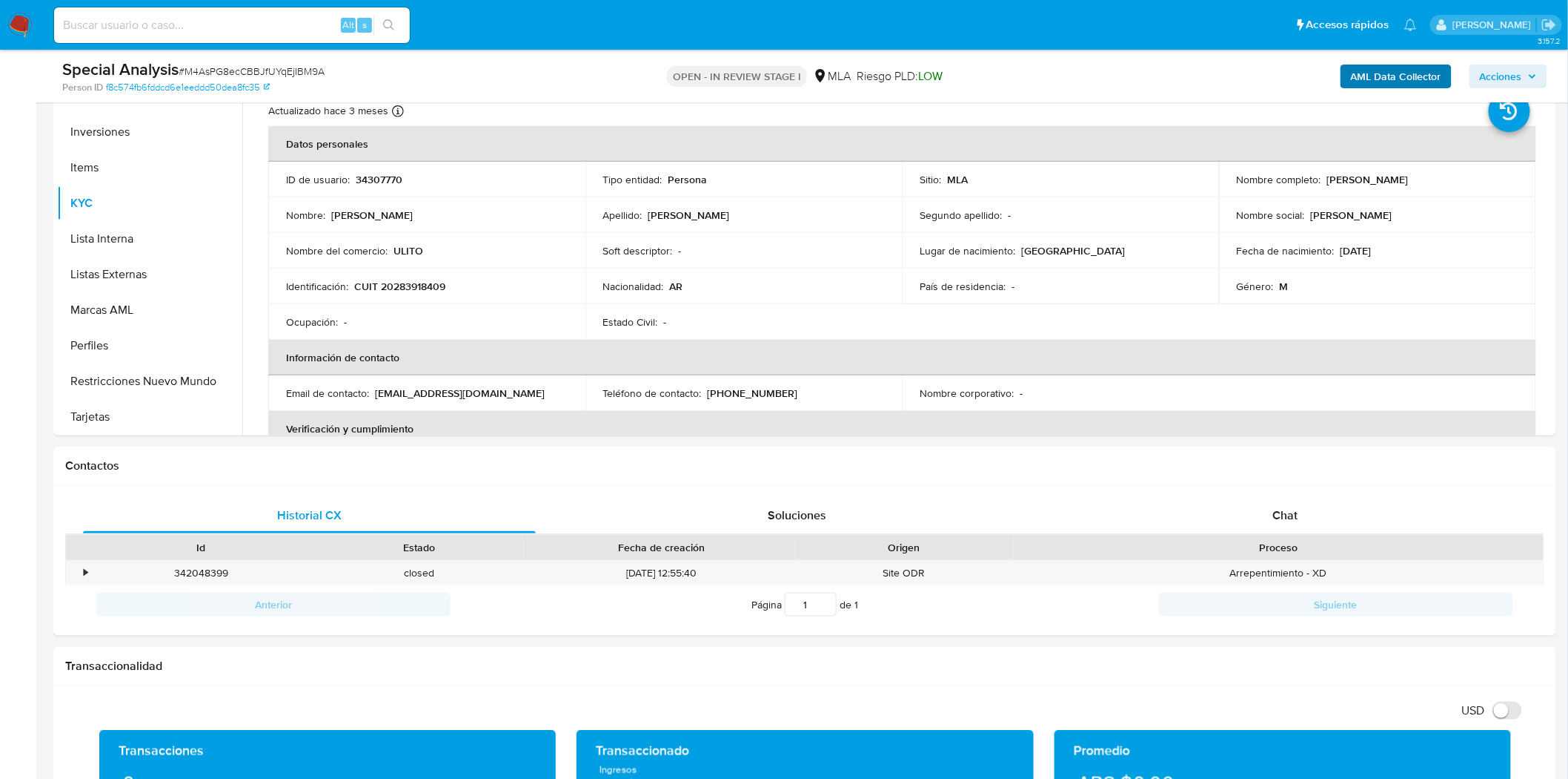
click at [1342, 80] on div "AML Data Collector Acciones" at bounding box center [1302, 76] width 491 height 35
click at [1347, 80] on button "AML Data Collector" at bounding box center [1397, 76] width 111 height 23
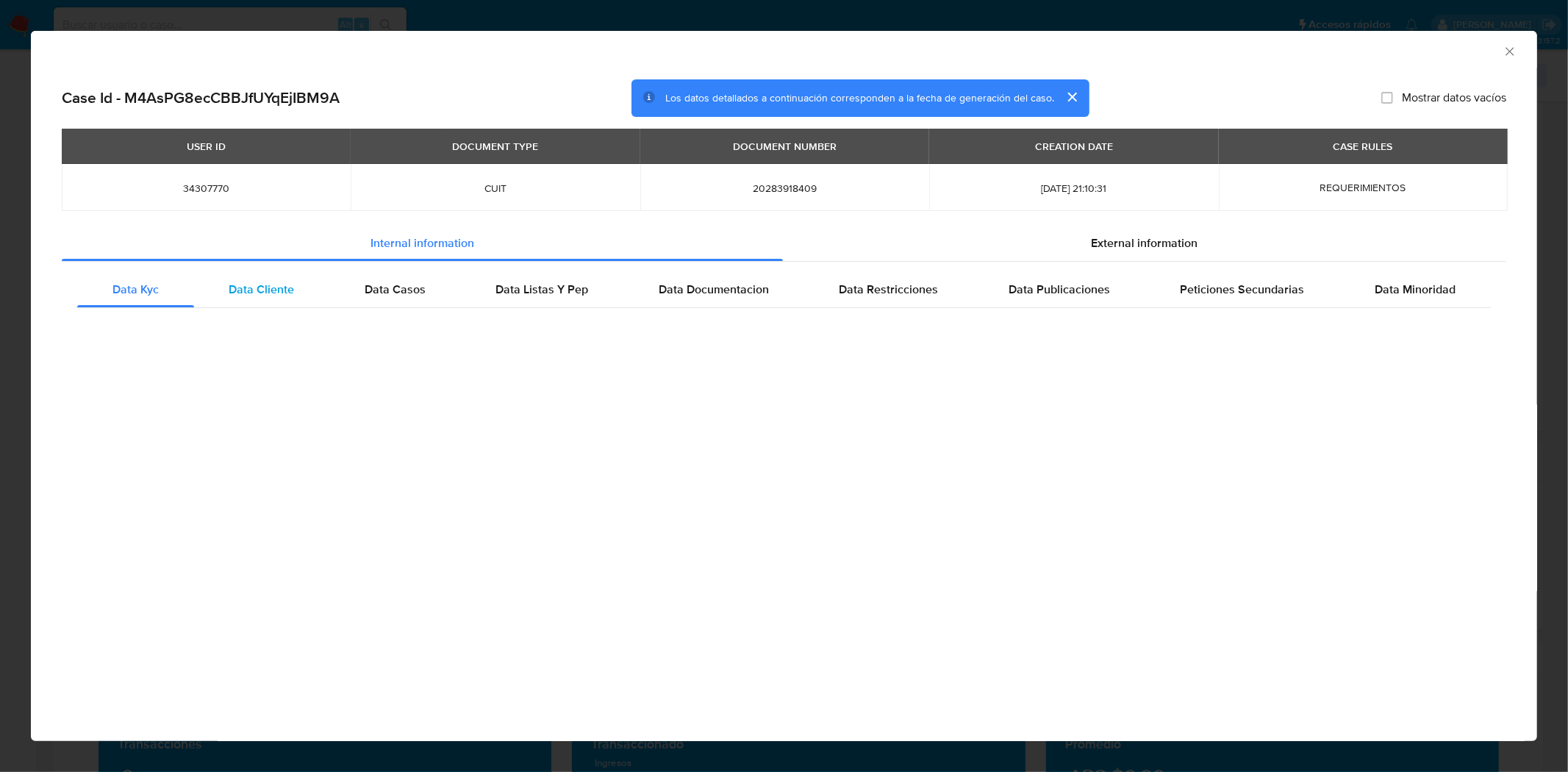
click at [284, 299] on div "Data Cliente" at bounding box center [261, 289] width 136 height 35
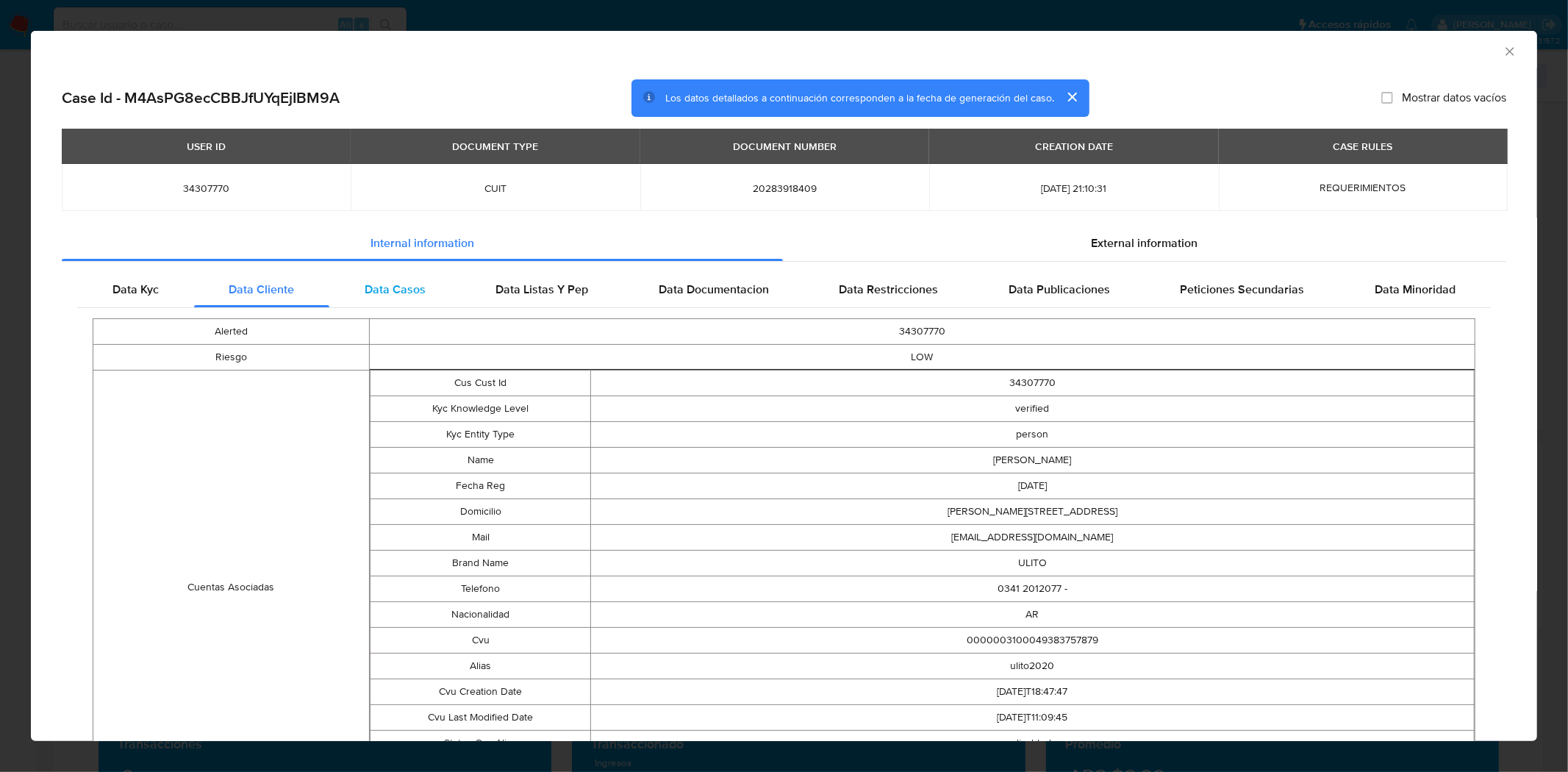
click at [379, 285] on span "Data Casos" at bounding box center [395, 289] width 61 height 17
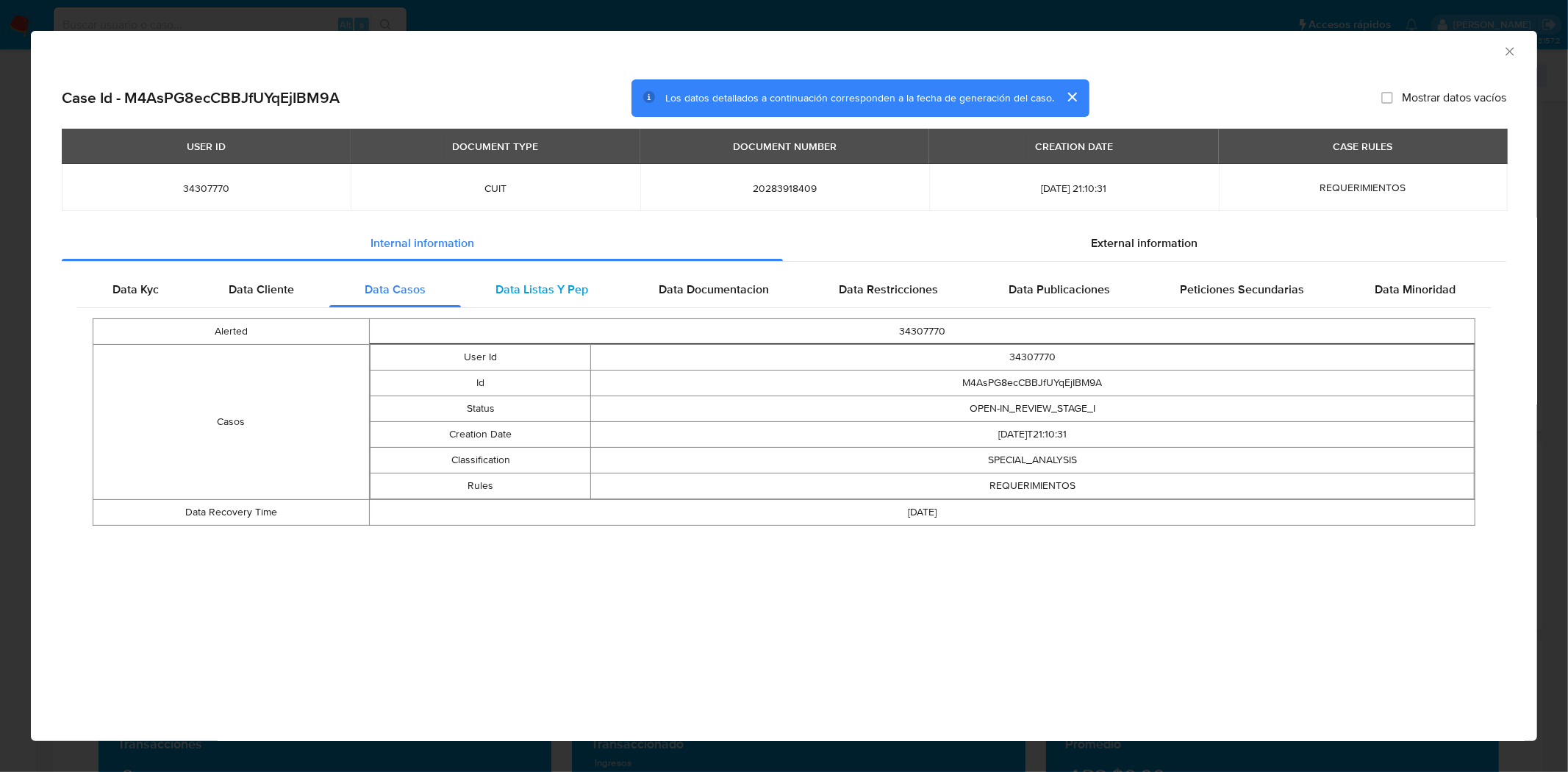
click at [541, 299] on div "Data Listas Y Pep" at bounding box center [542, 289] width 163 height 35
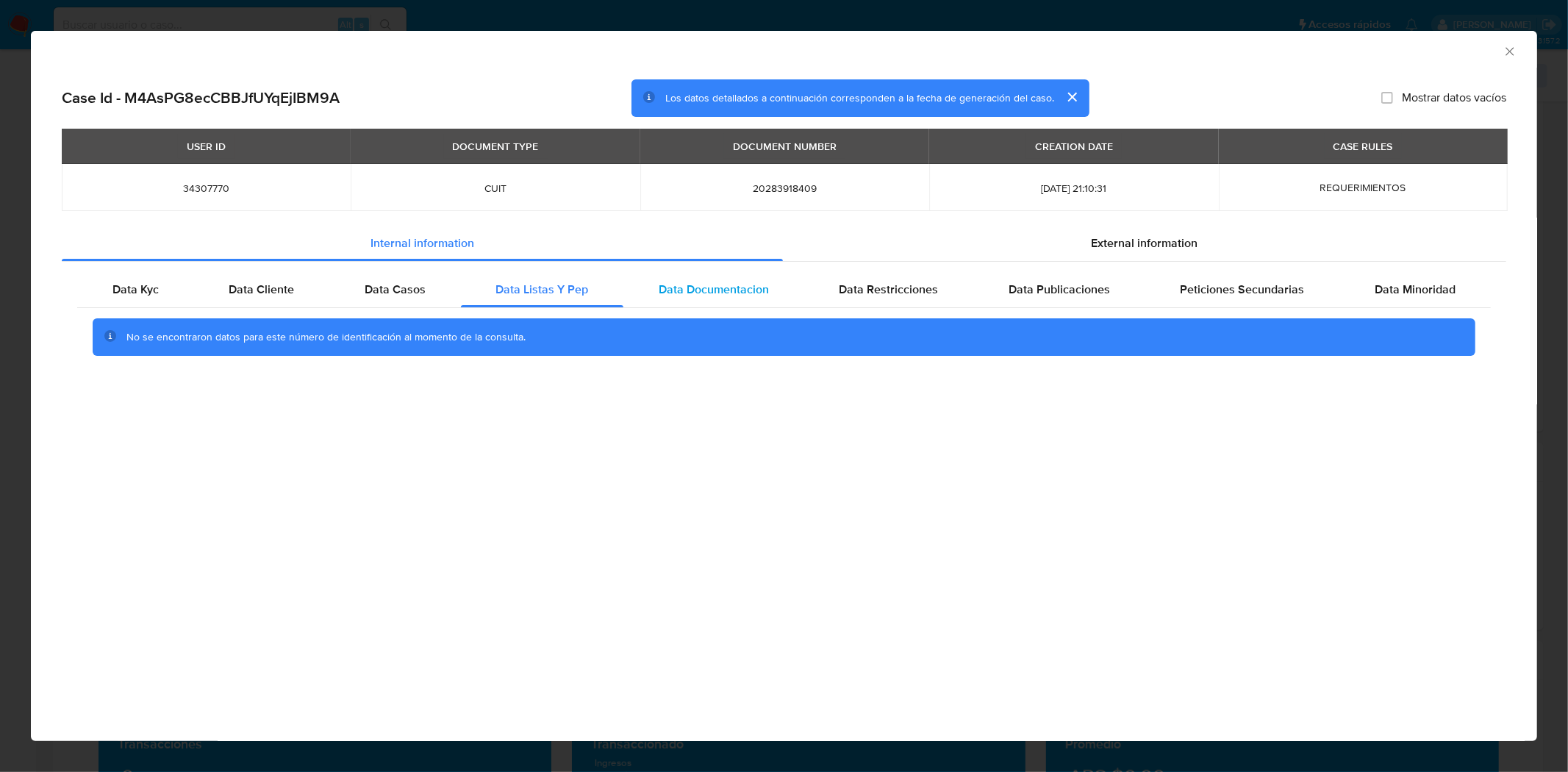
click at [684, 299] on div "Data Documentacion" at bounding box center [713, 289] width 181 height 35
click at [936, 293] on span "Data Restricciones" at bounding box center [889, 289] width 99 height 17
click at [1026, 289] on span "Data Publicaciones" at bounding box center [1059, 289] width 102 height 17
click at [1295, 299] on div "Peticiones Secundarias" at bounding box center [1242, 289] width 195 height 35
click at [1402, 283] on span "Data Minoridad" at bounding box center [1414, 289] width 81 height 17
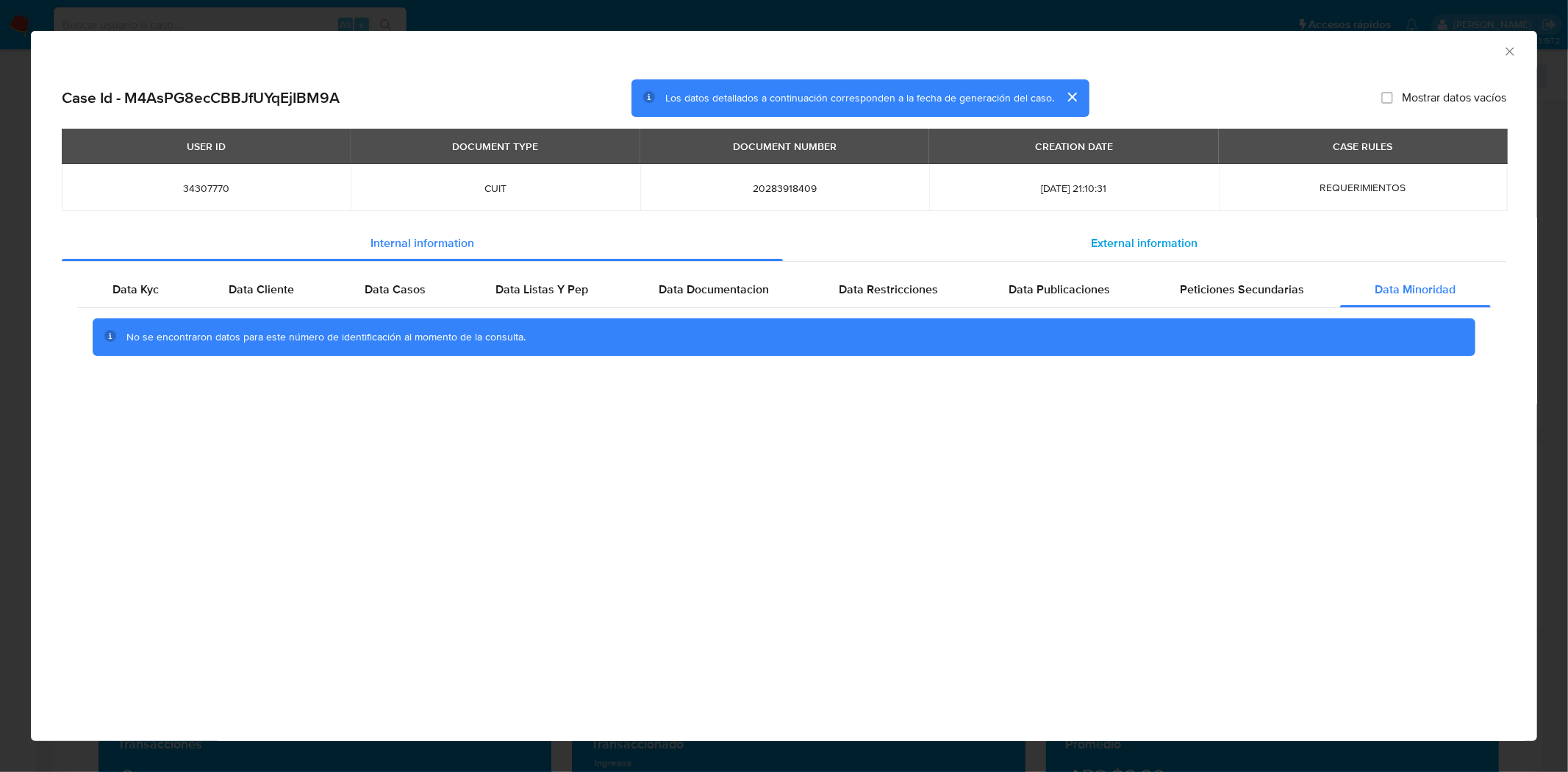
click at [1181, 248] on span "External information" at bounding box center [1144, 243] width 106 height 17
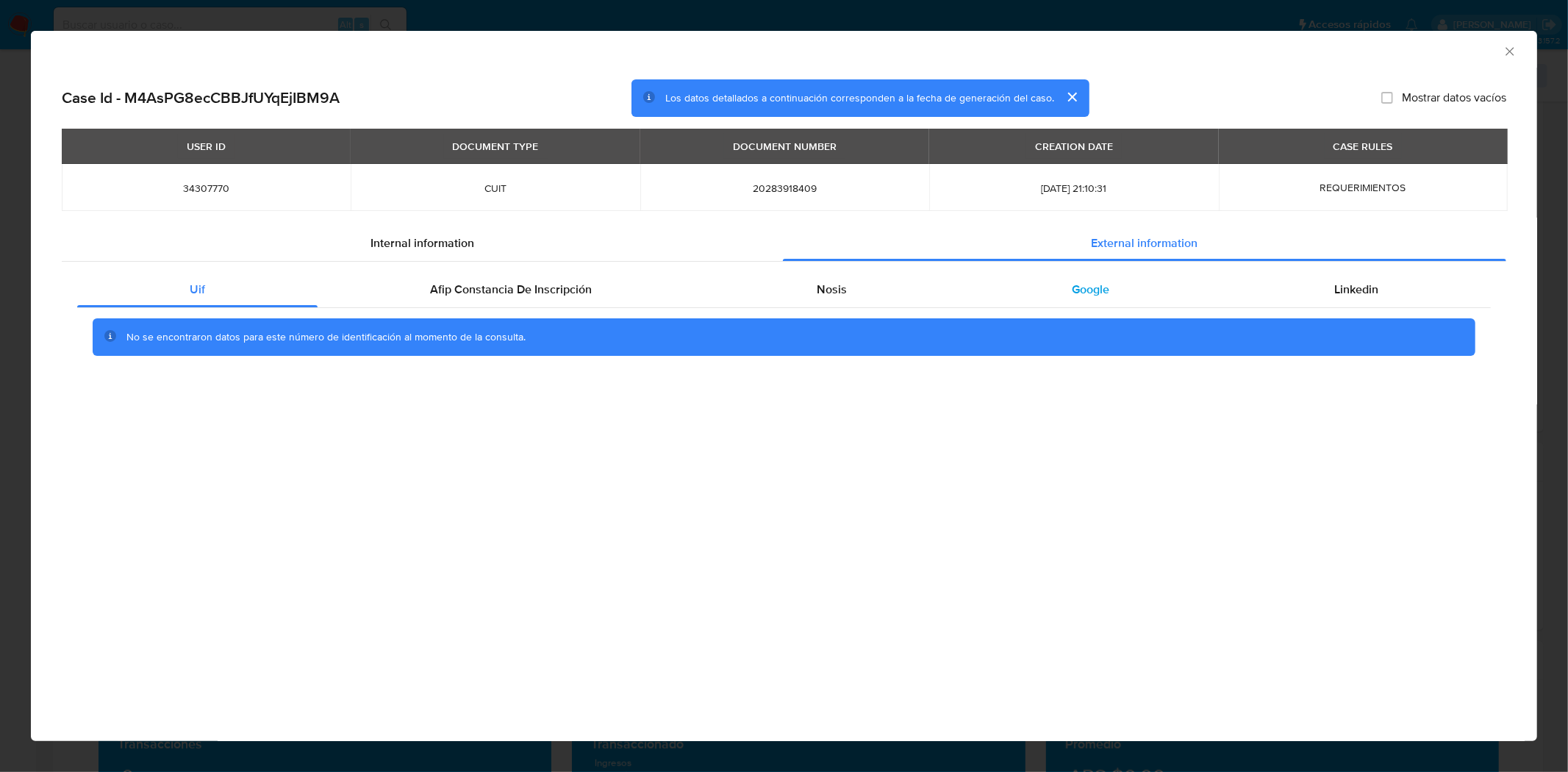
click at [1104, 299] on div "Google" at bounding box center [1090, 289] width 262 height 35
click at [379, 244] on span "Internal information" at bounding box center [422, 243] width 104 height 17
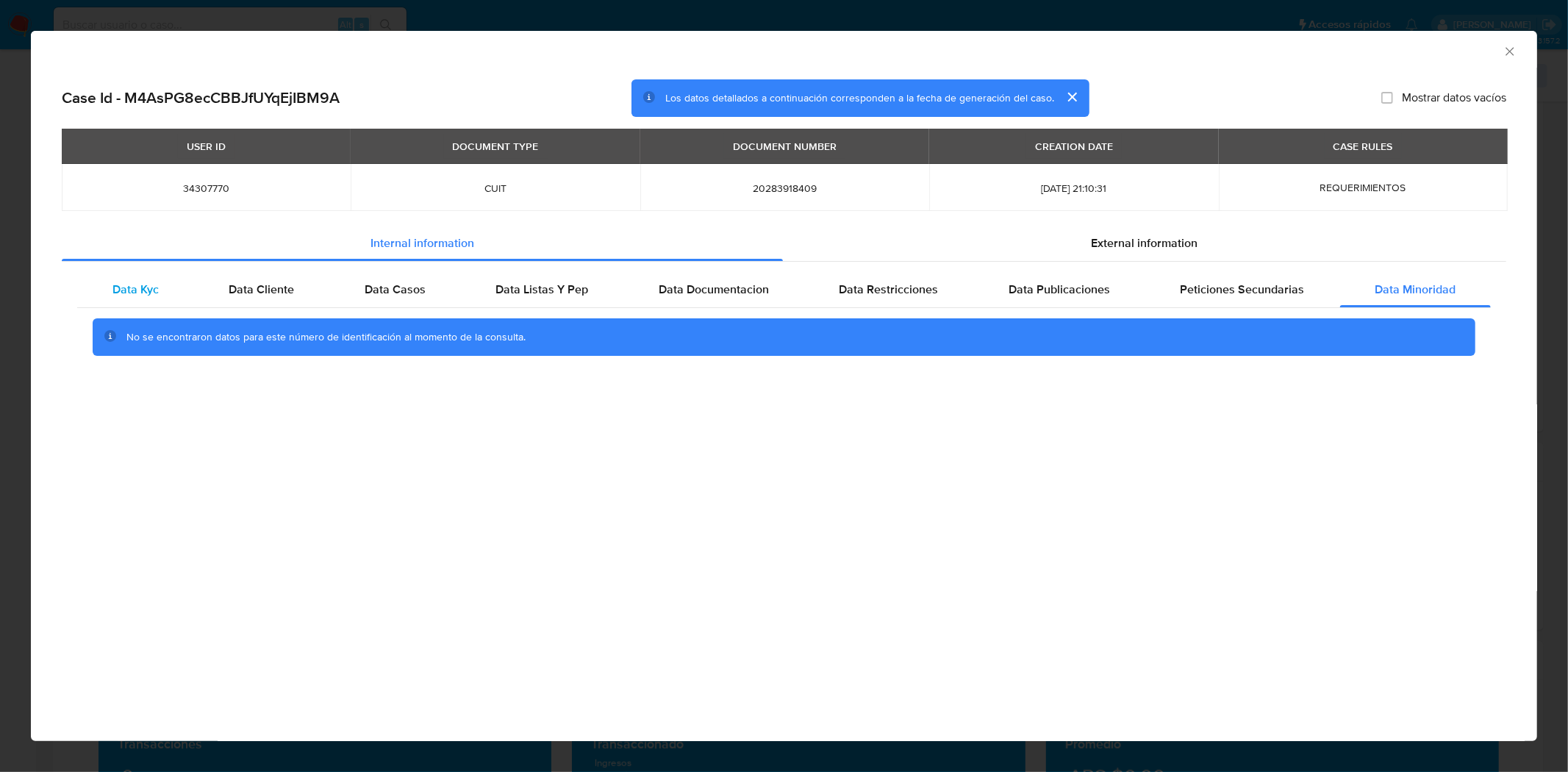
click at [143, 302] on div "Data Kyc" at bounding box center [135, 289] width 117 height 35
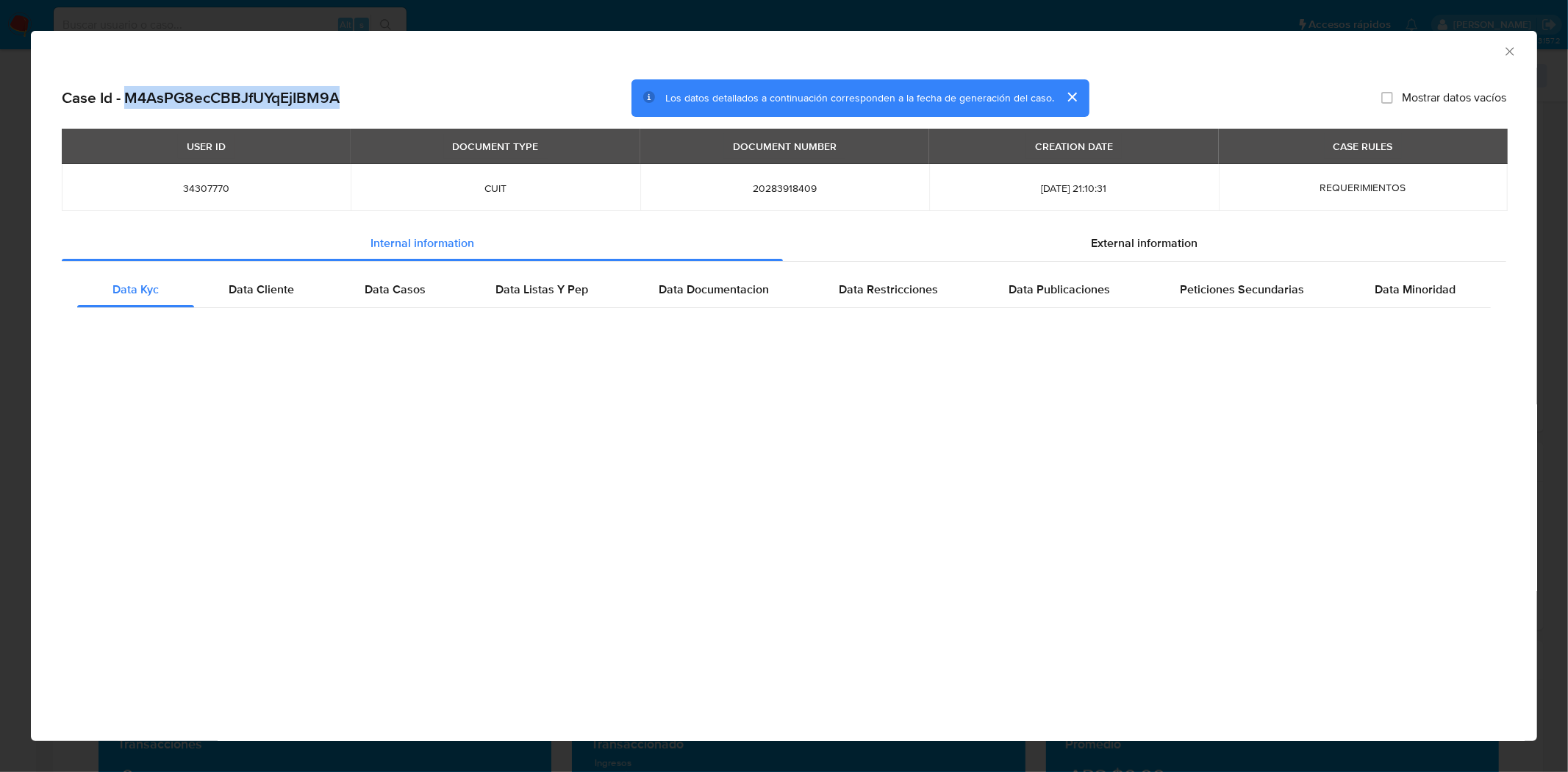
drag, startPoint x: 347, startPoint y: 99, endPoint x: 126, endPoint y: 90, distance: 221.2
click at [126, 90] on div "Case Id - M4AsPG8ecCBBJfUYqEjIBM9A Los datos detallados a continuación correspo…" at bounding box center [784, 98] width 1444 height 38
copy h2 "M4AsPG8ecCBBJfUYqEjIBM9A"
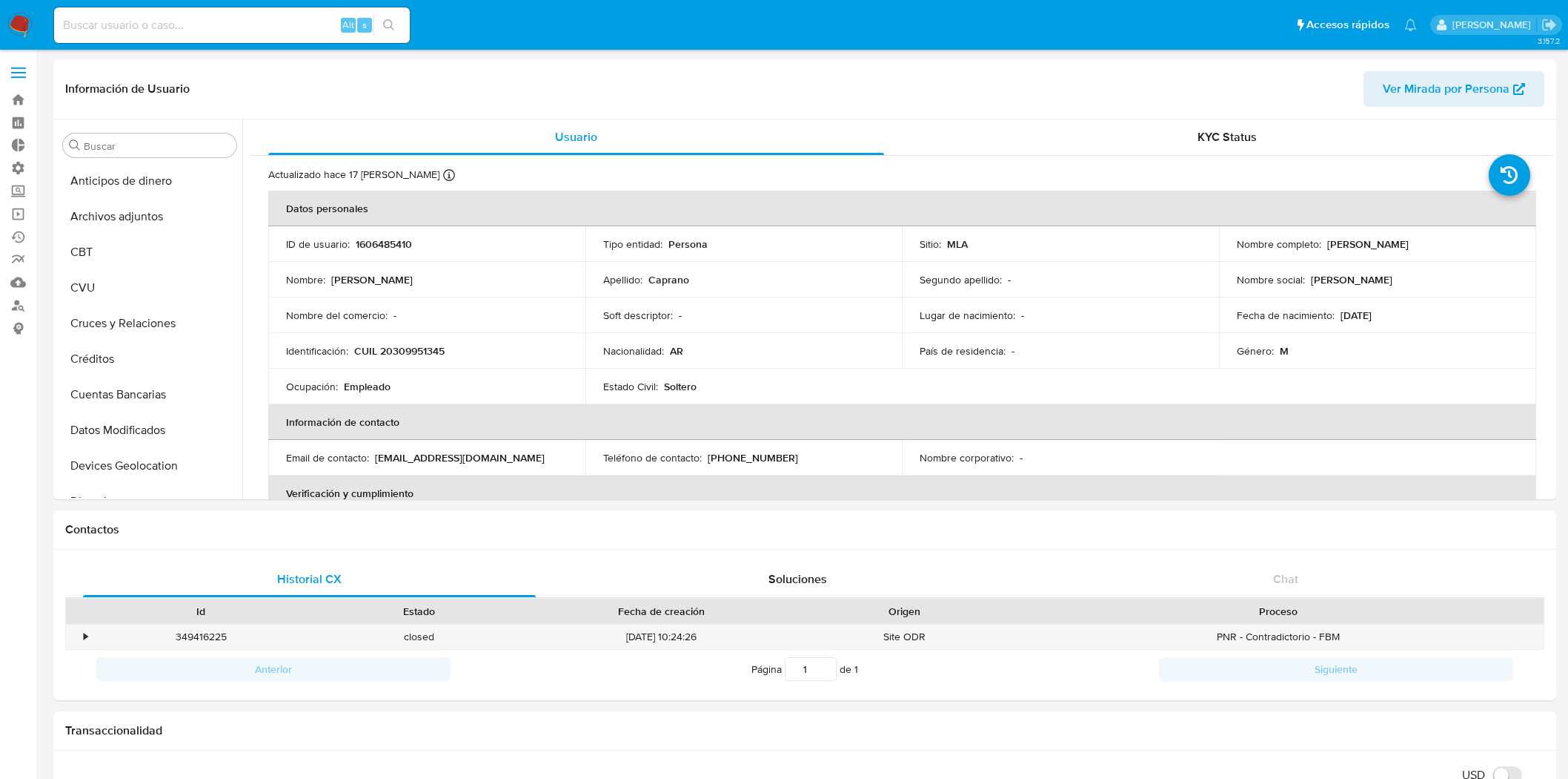
select select "10"
